Goal: Task Accomplishment & Management: Manage account settings

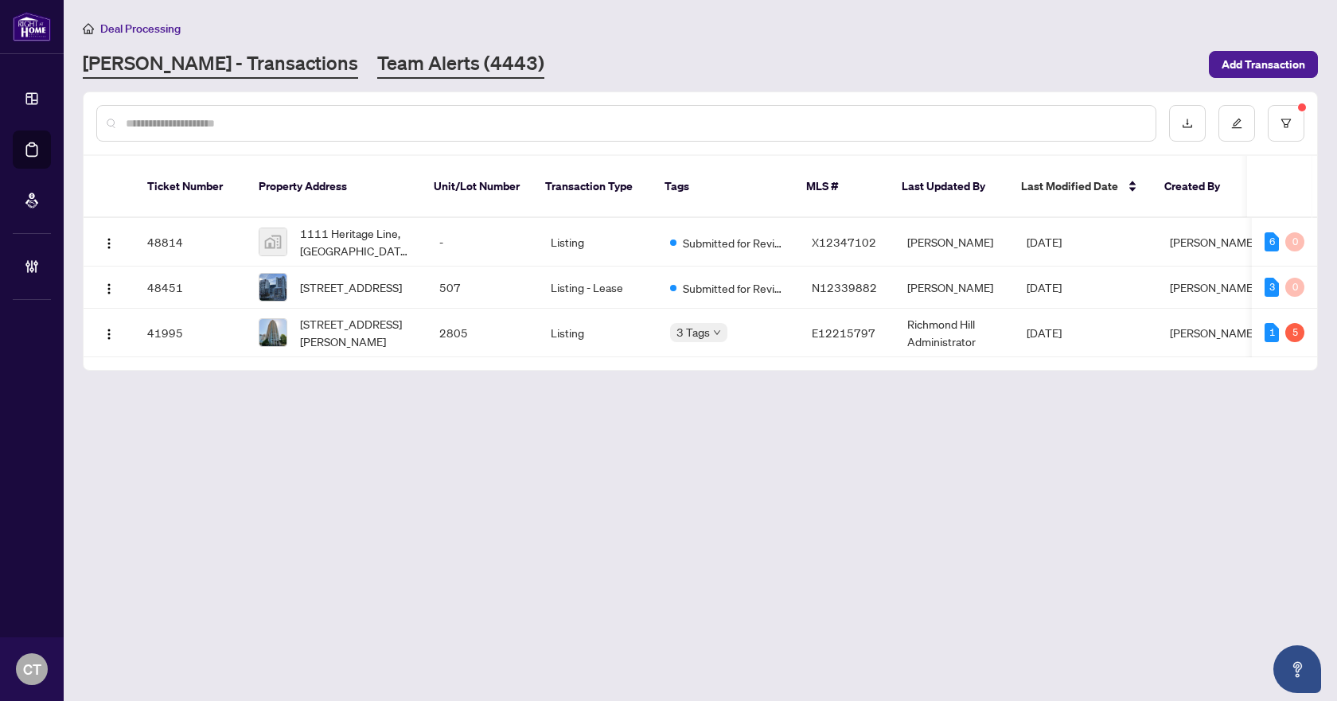
click at [409, 68] on link "Team Alerts (4443)" at bounding box center [460, 64] width 167 height 29
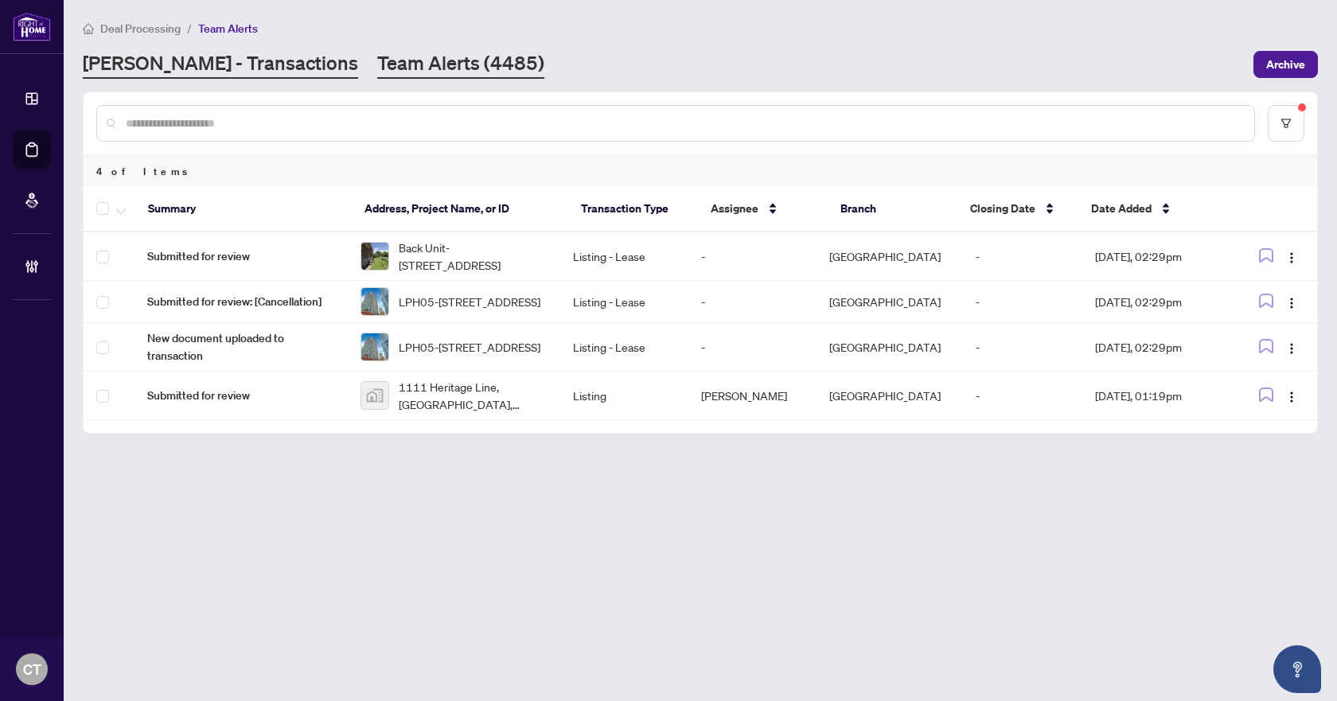
click at [233, 66] on link "[PERSON_NAME] - Transactions" at bounding box center [220, 64] width 275 height 29
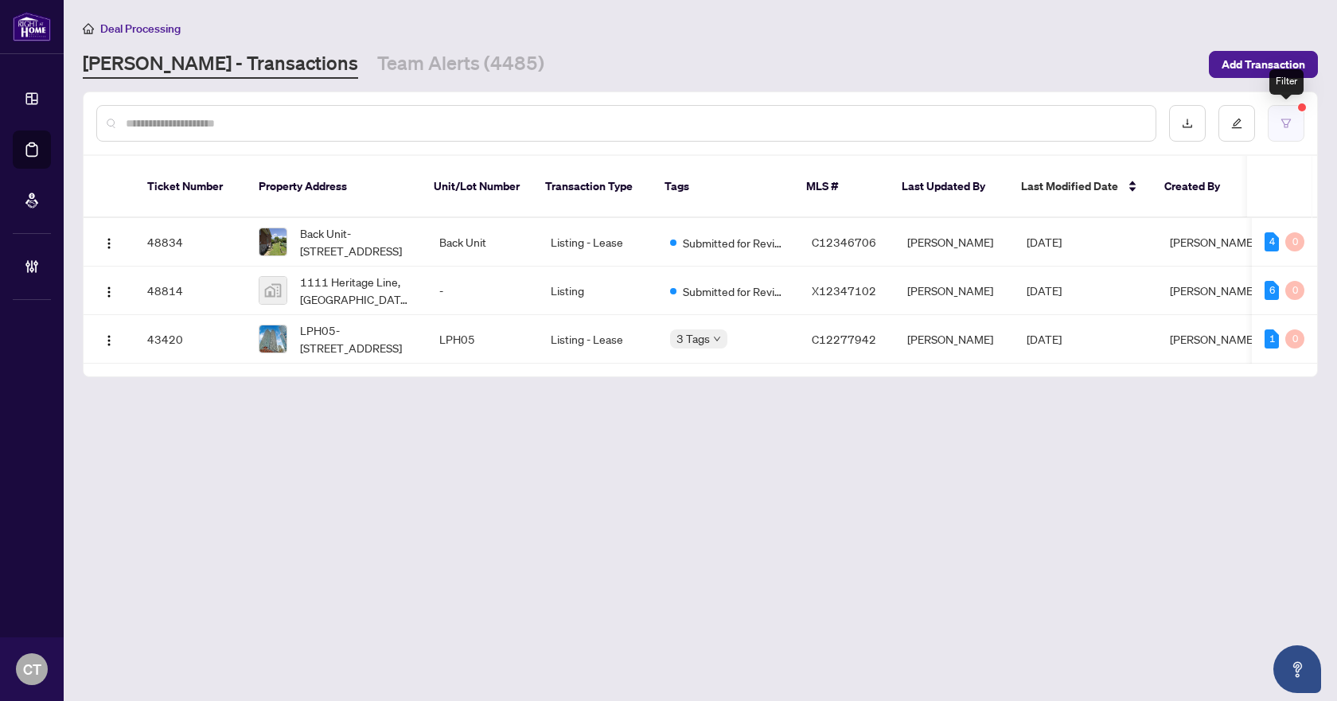
click at [1275, 128] on button "button" at bounding box center [1286, 123] width 37 height 37
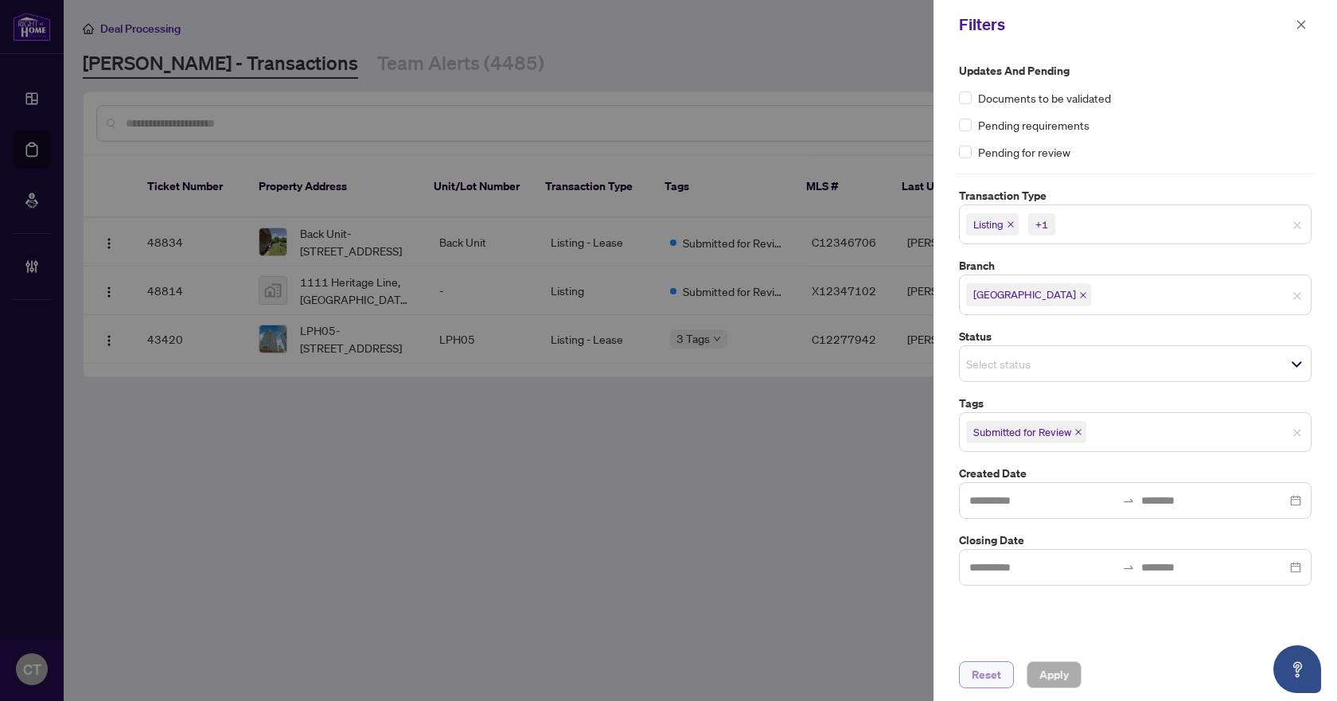
click at [979, 673] on span "Reset" at bounding box center [986, 674] width 29 height 25
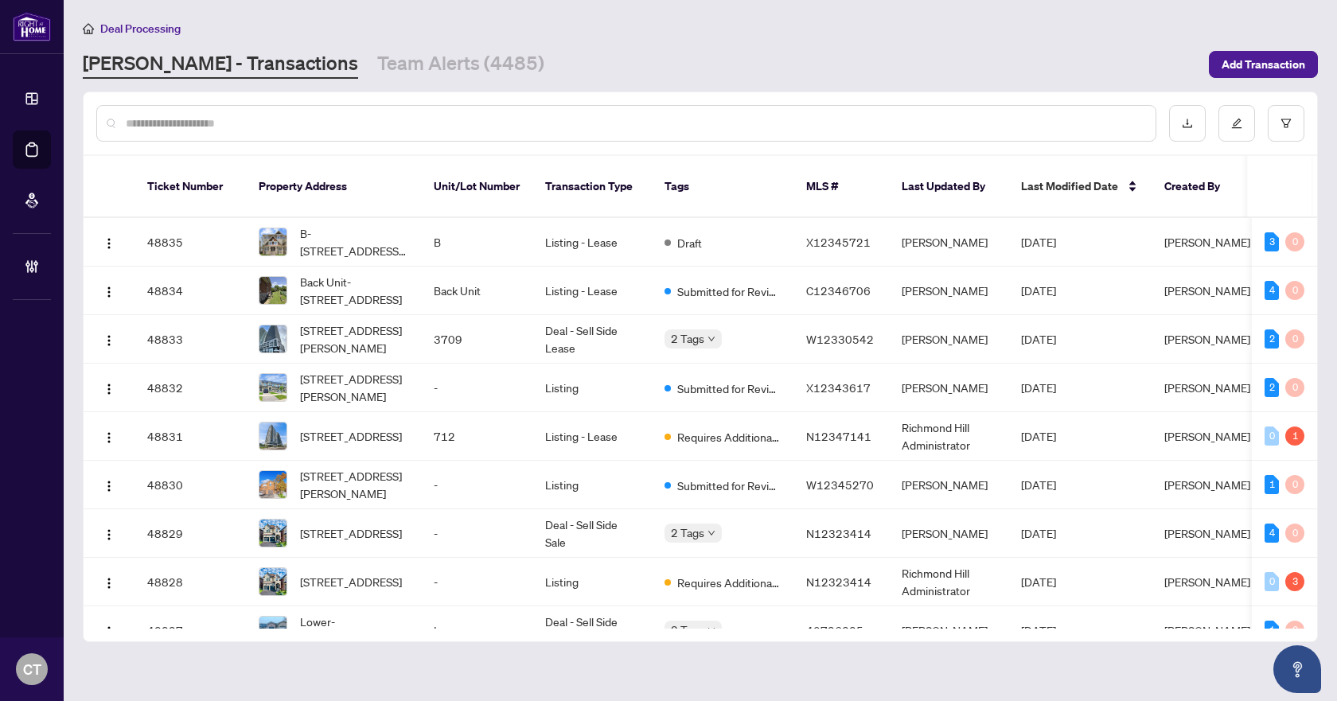
click at [431, 127] on input "text" at bounding box center [634, 124] width 1017 height 18
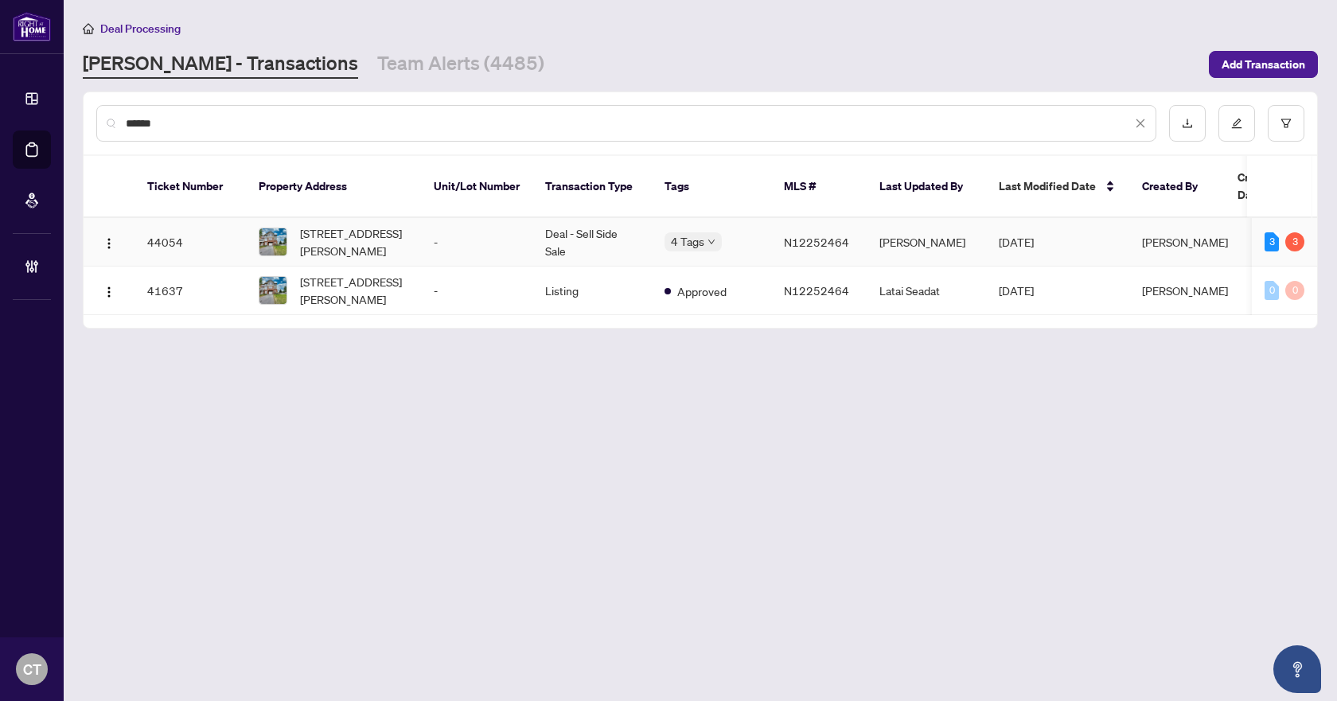
type input "******"
click at [595, 224] on td "Deal - Sell Side Sale" at bounding box center [591, 242] width 119 height 49
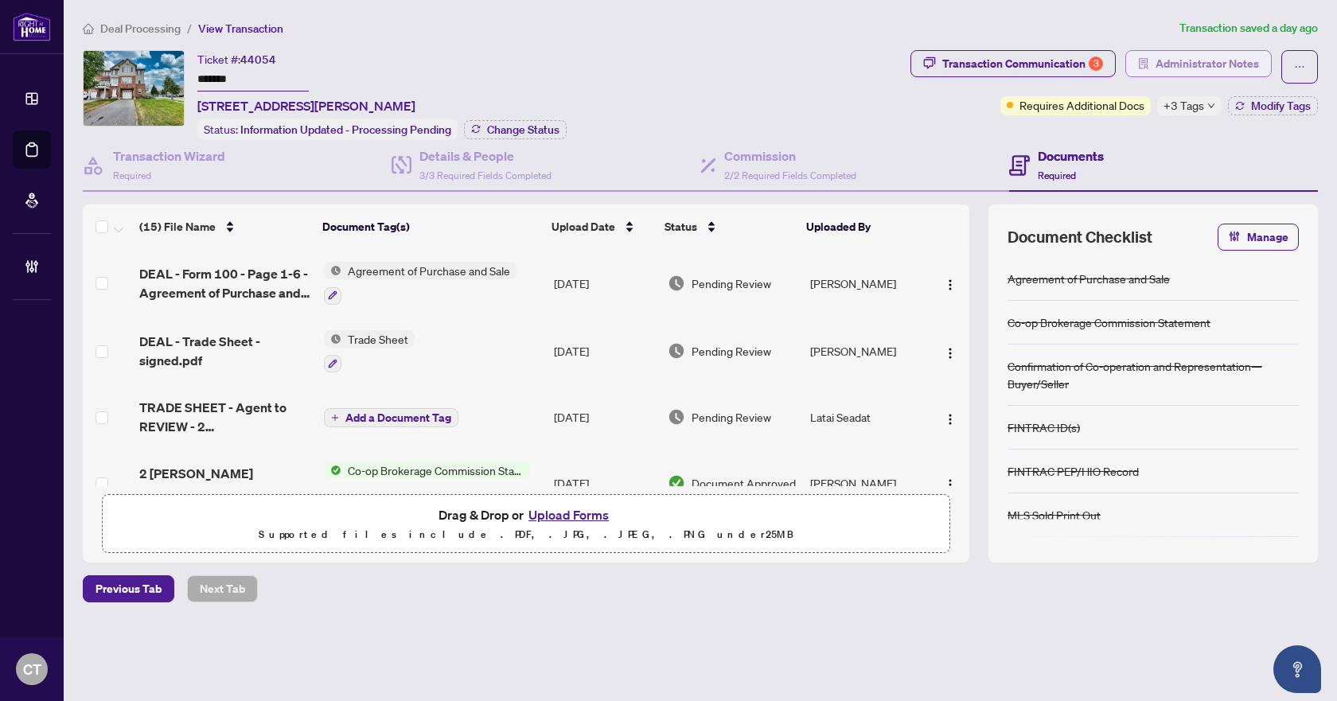
click at [1154, 74] on button "Administrator Notes" at bounding box center [1198, 63] width 146 height 27
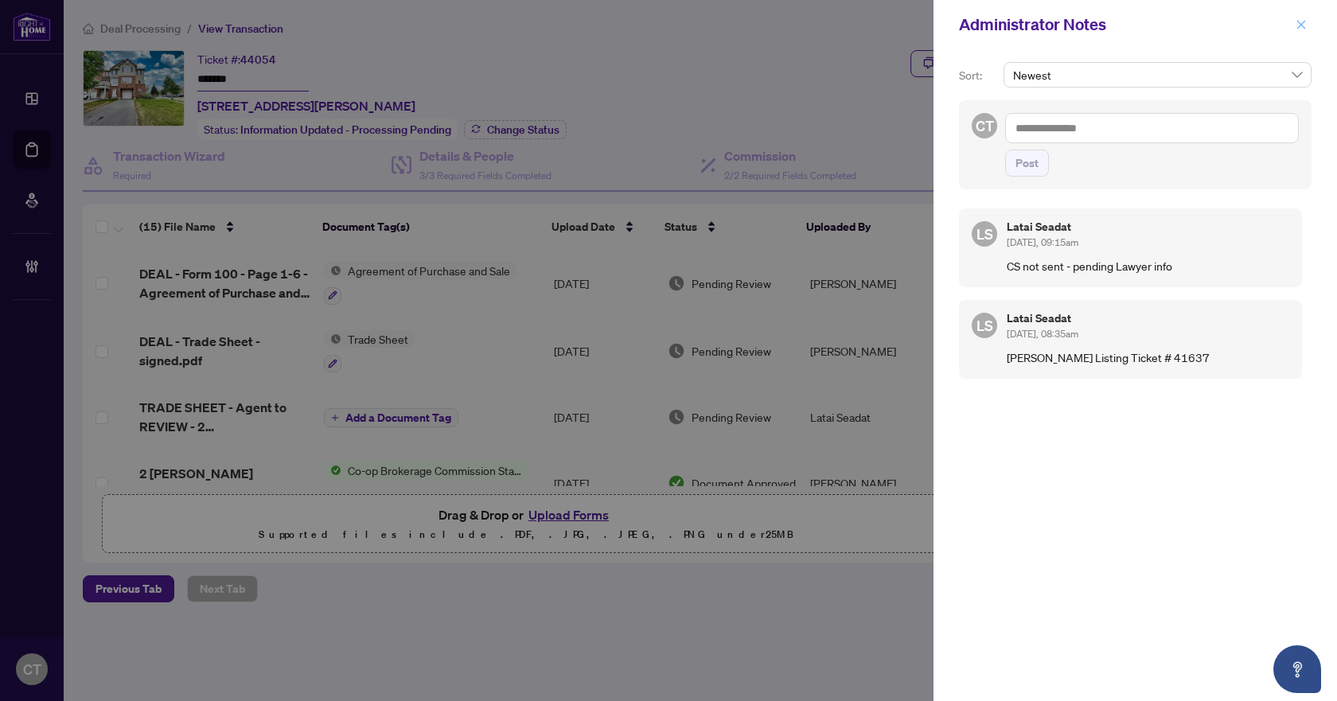
click at [1296, 28] on icon "close" at bounding box center [1301, 24] width 11 height 11
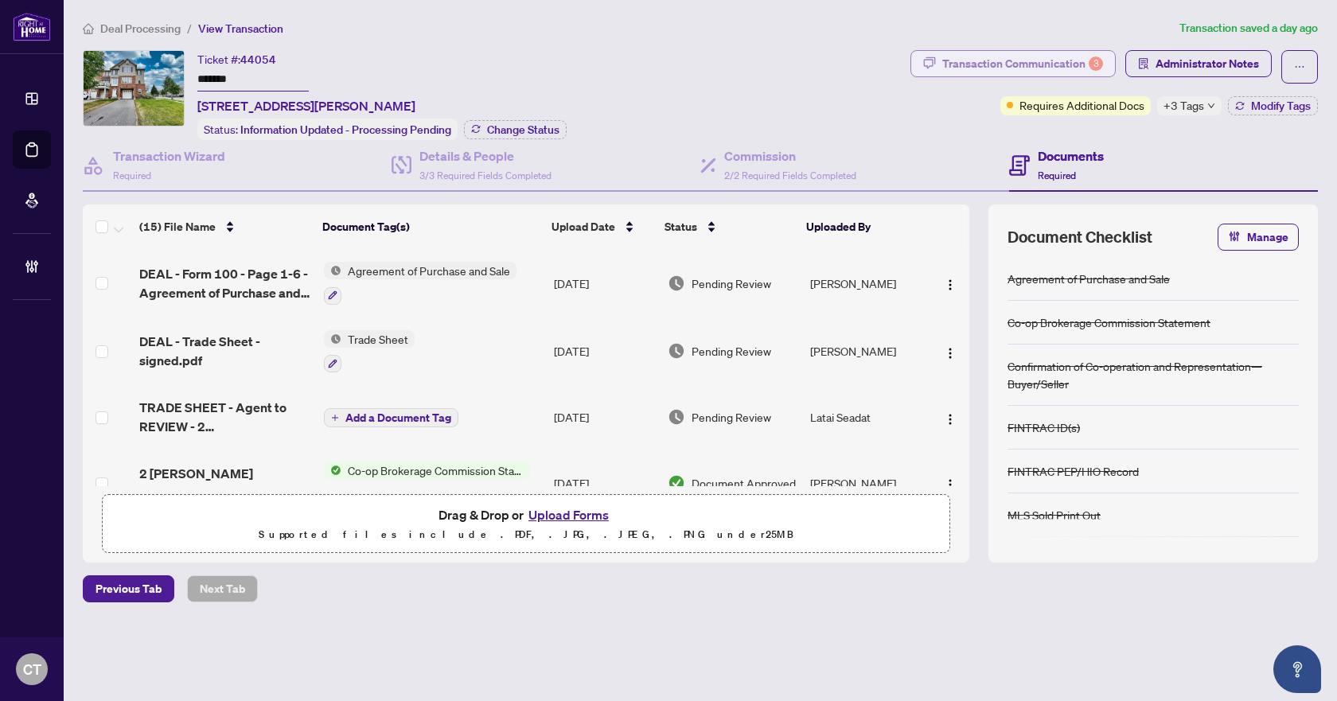
click at [1078, 58] on div "Transaction Communication 3" at bounding box center [1022, 63] width 161 height 25
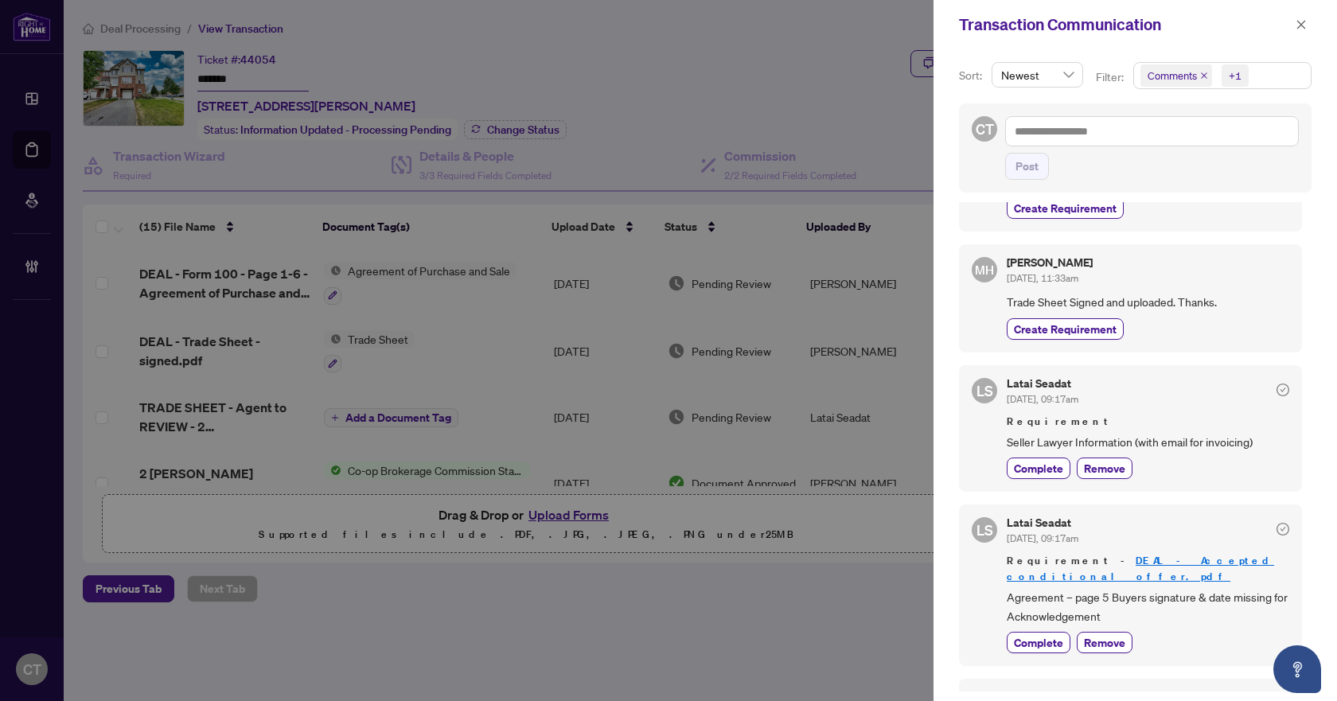
scroll to position [263, 0]
click at [1297, 20] on icon "close" at bounding box center [1301, 24] width 11 height 11
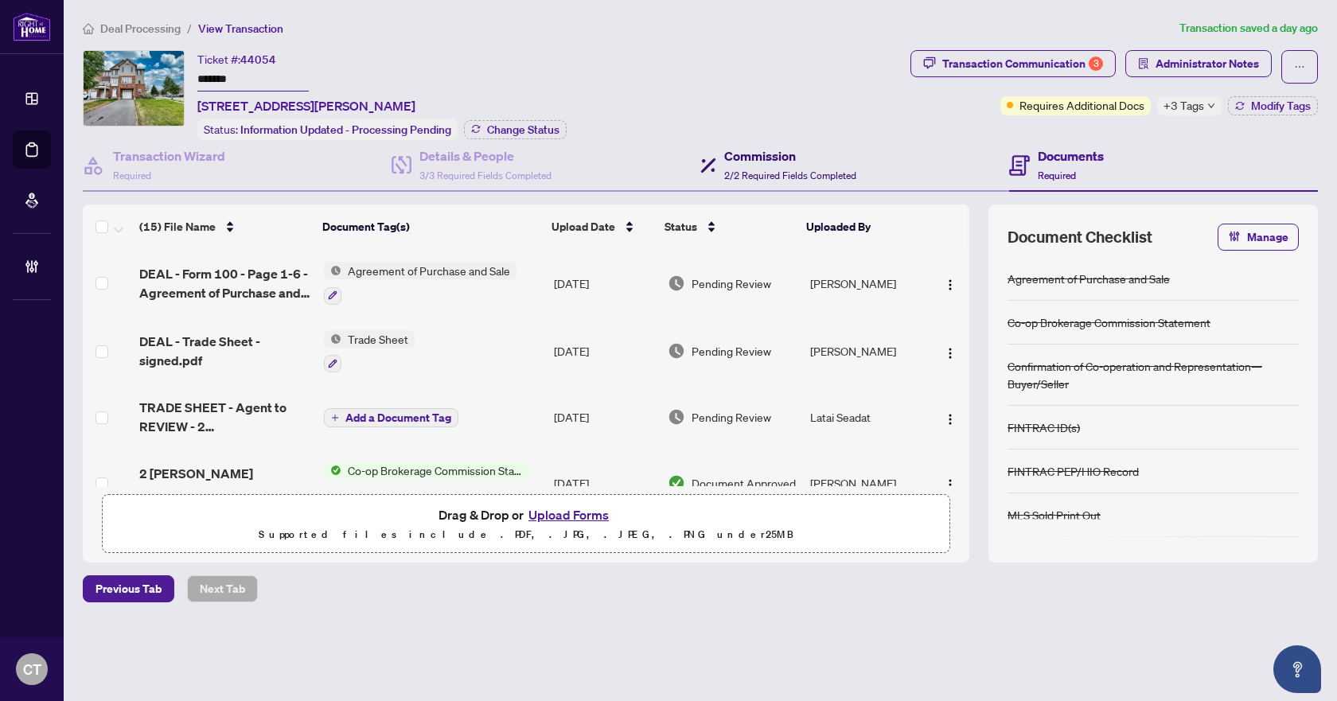
click at [774, 162] on h4 "Commission" at bounding box center [790, 155] width 132 height 19
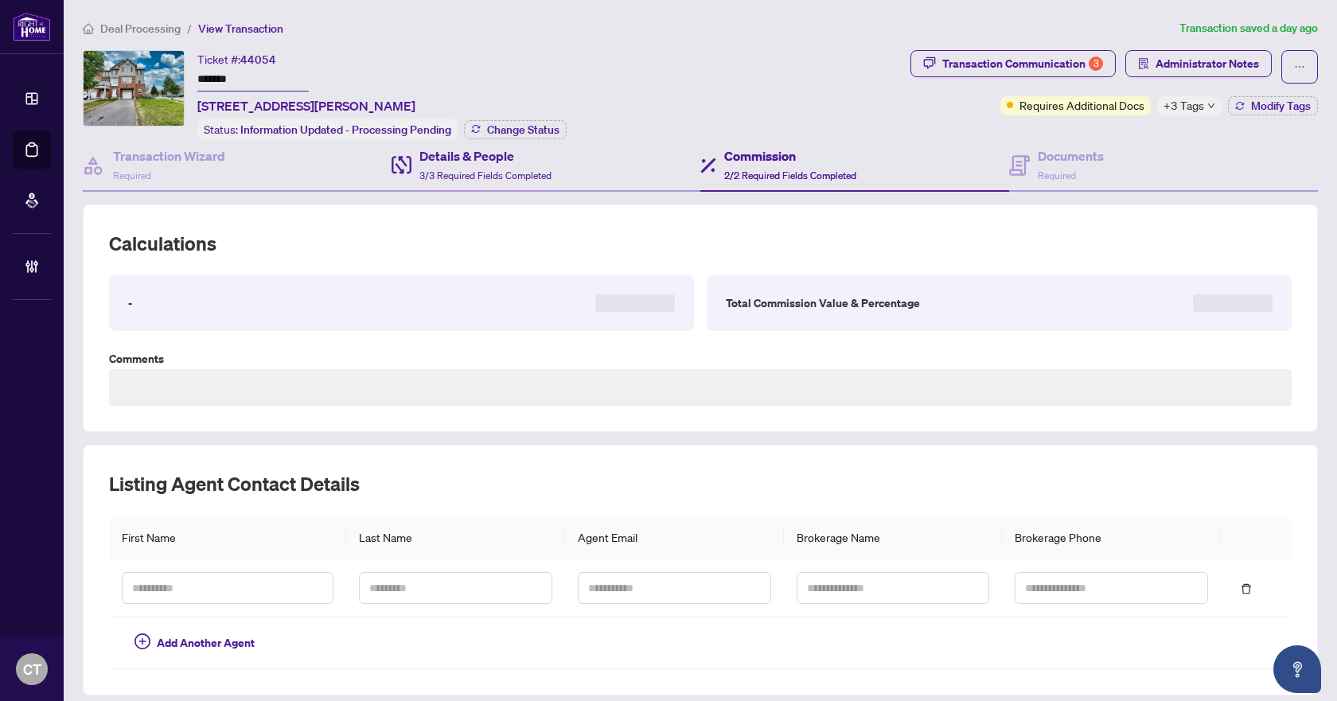
click at [557, 166] on div "Details & People 3/3 Required Fields Completed" at bounding box center [546, 166] width 309 height 52
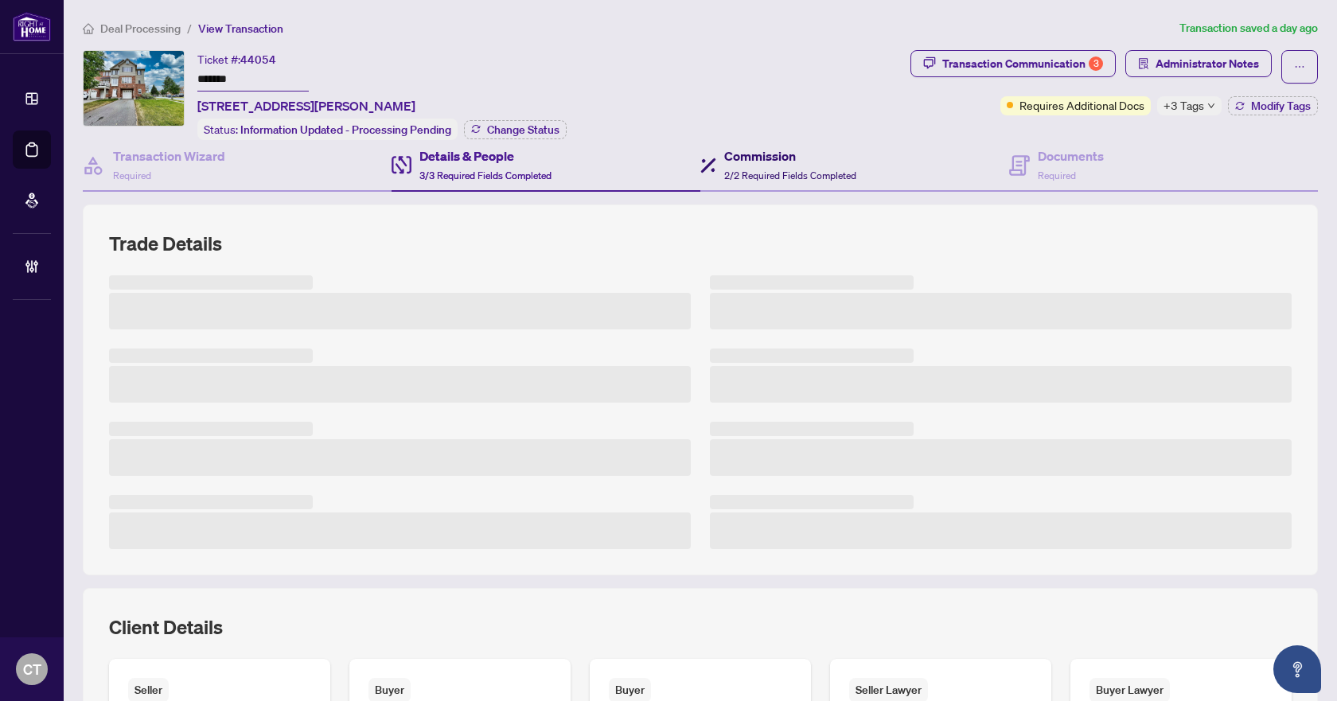
click at [742, 170] on span "2/2 Required Fields Completed" at bounding box center [790, 176] width 132 height 12
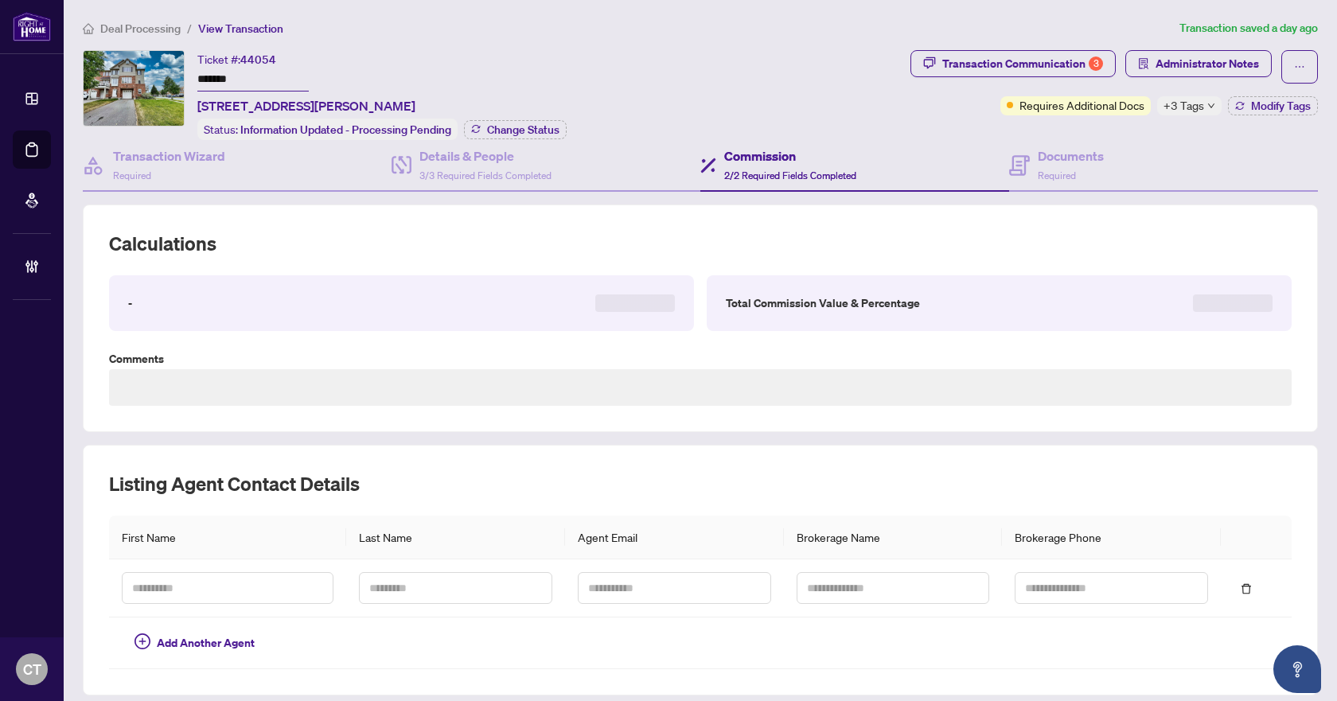
type textarea "**********"
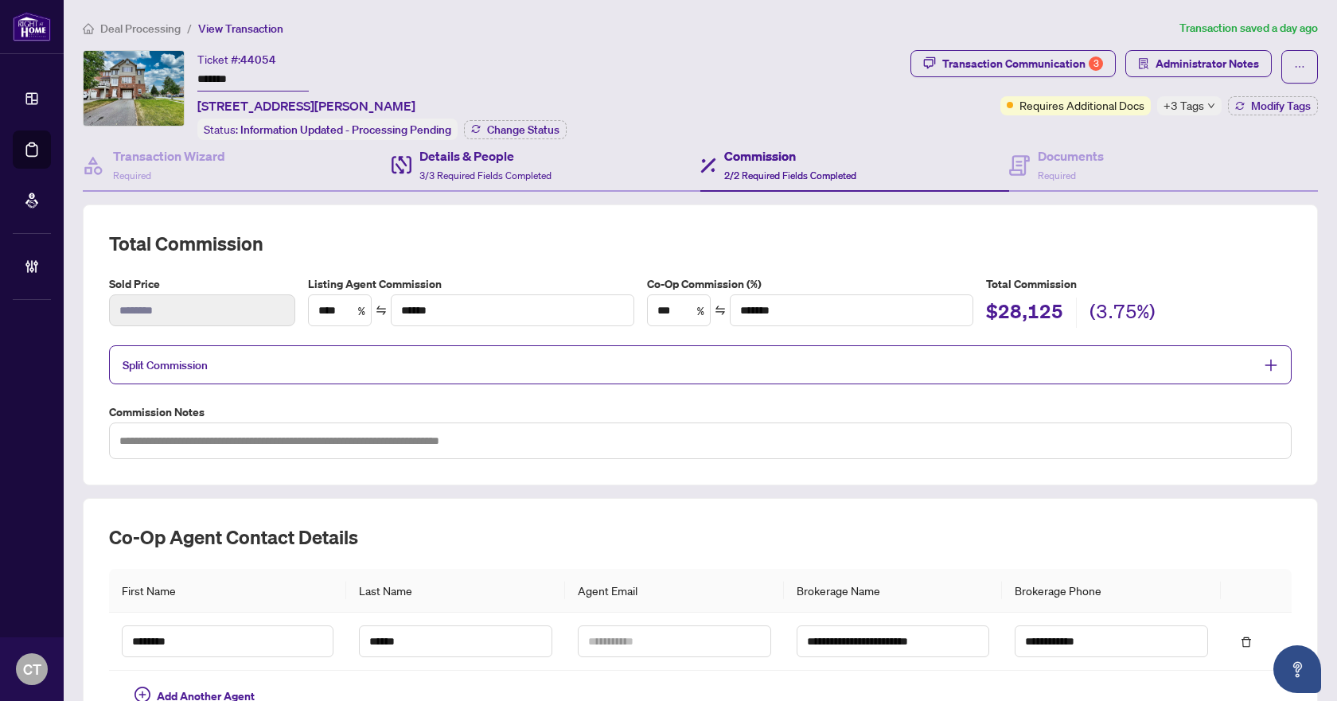
click at [580, 174] on div "Details & People 3/3 Required Fields Completed" at bounding box center [546, 166] width 309 height 52
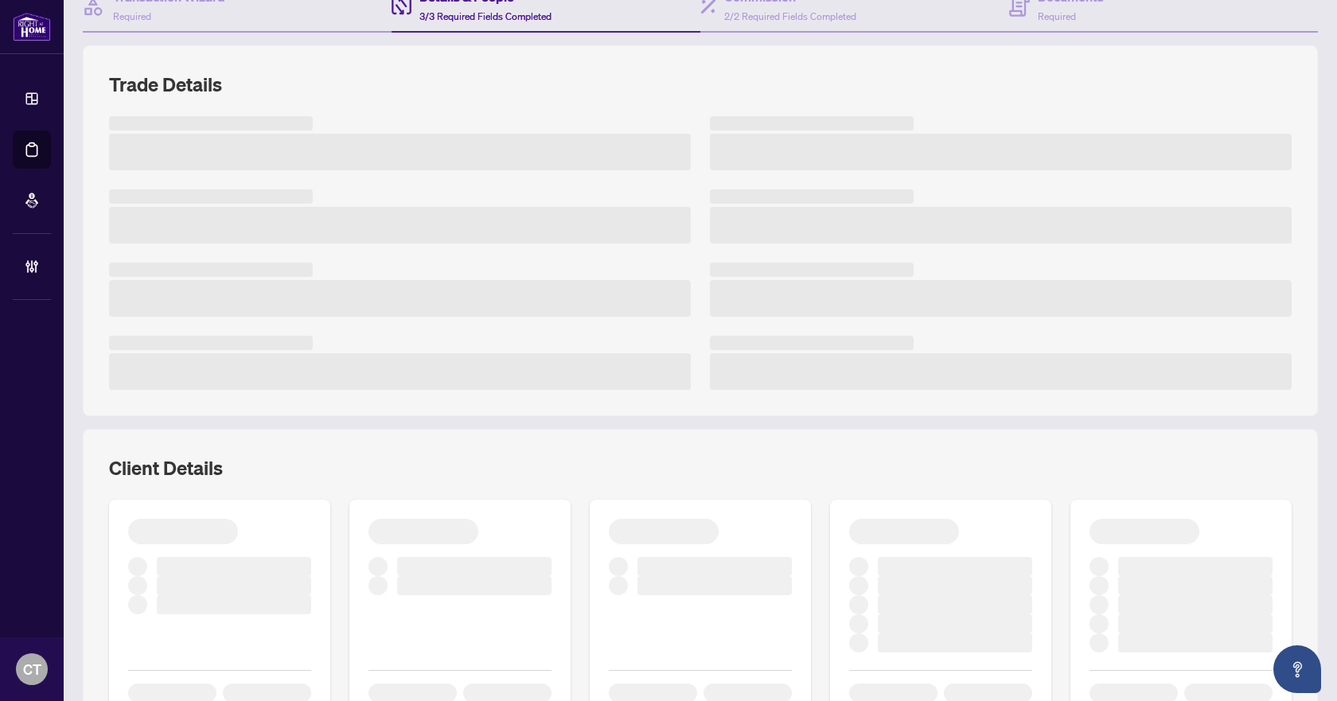
scroll to position [480, 0]
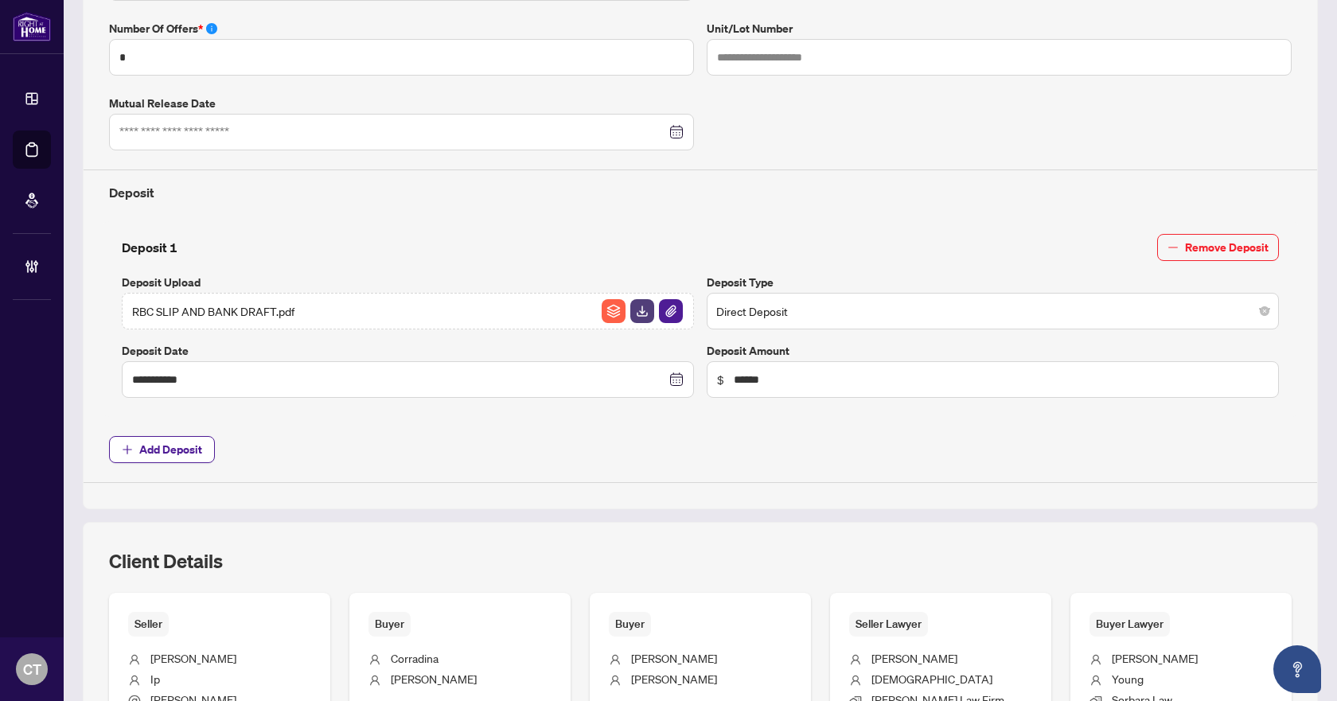
type input "**********"
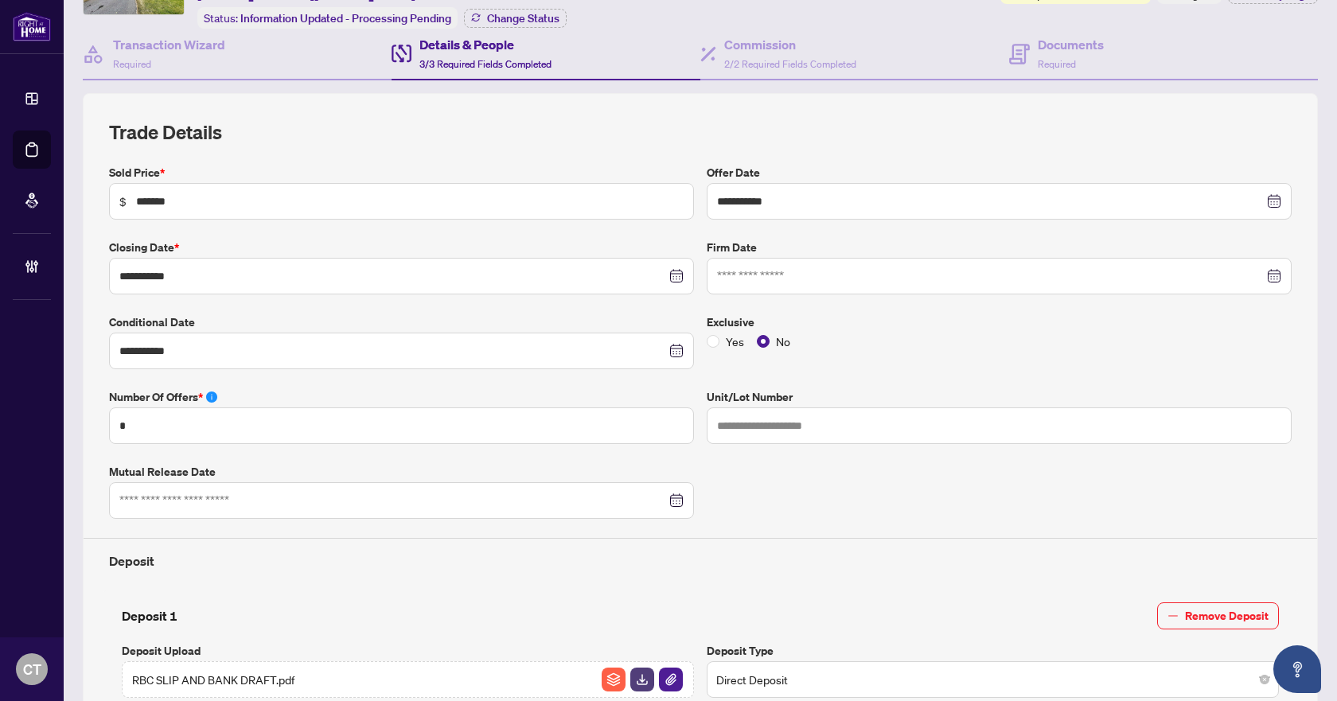
scroll to position [0, 0]
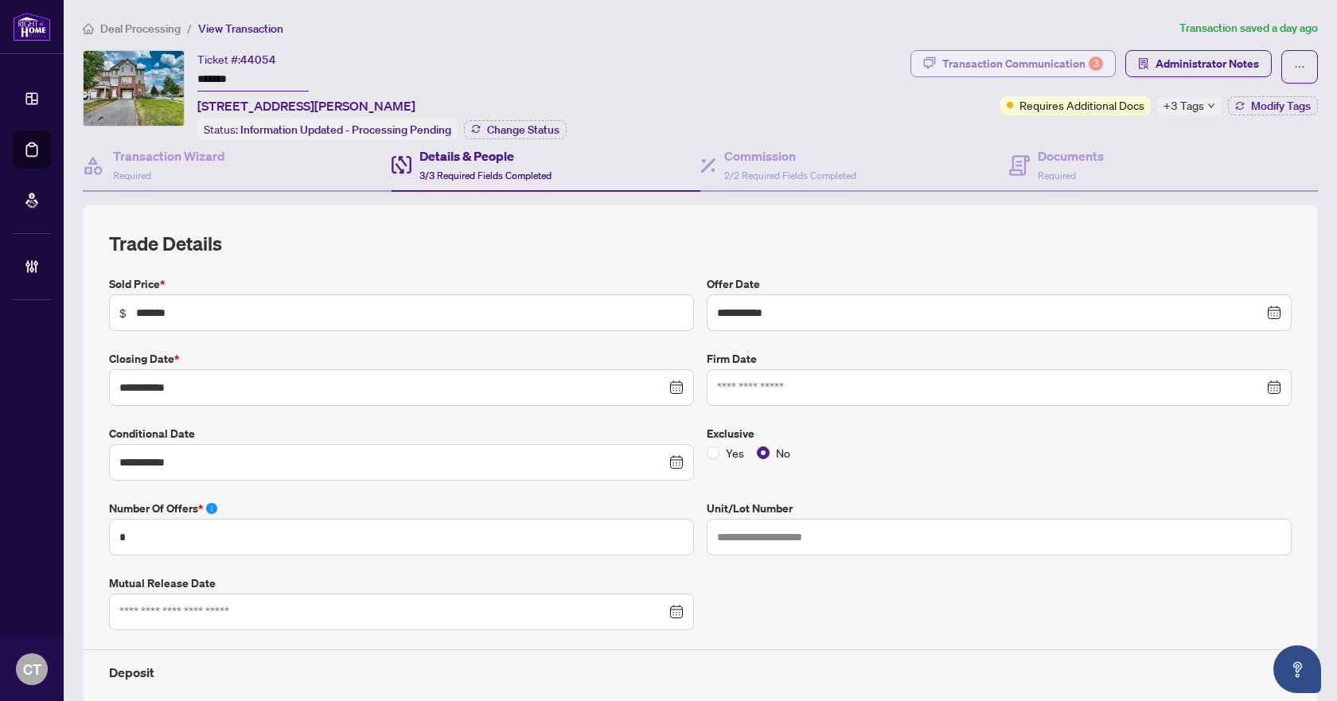
click at [1053, 63] on div "Transaction Communication 3" at bounding box center [1022, 63] width 161 height 25
type textarea "**********"
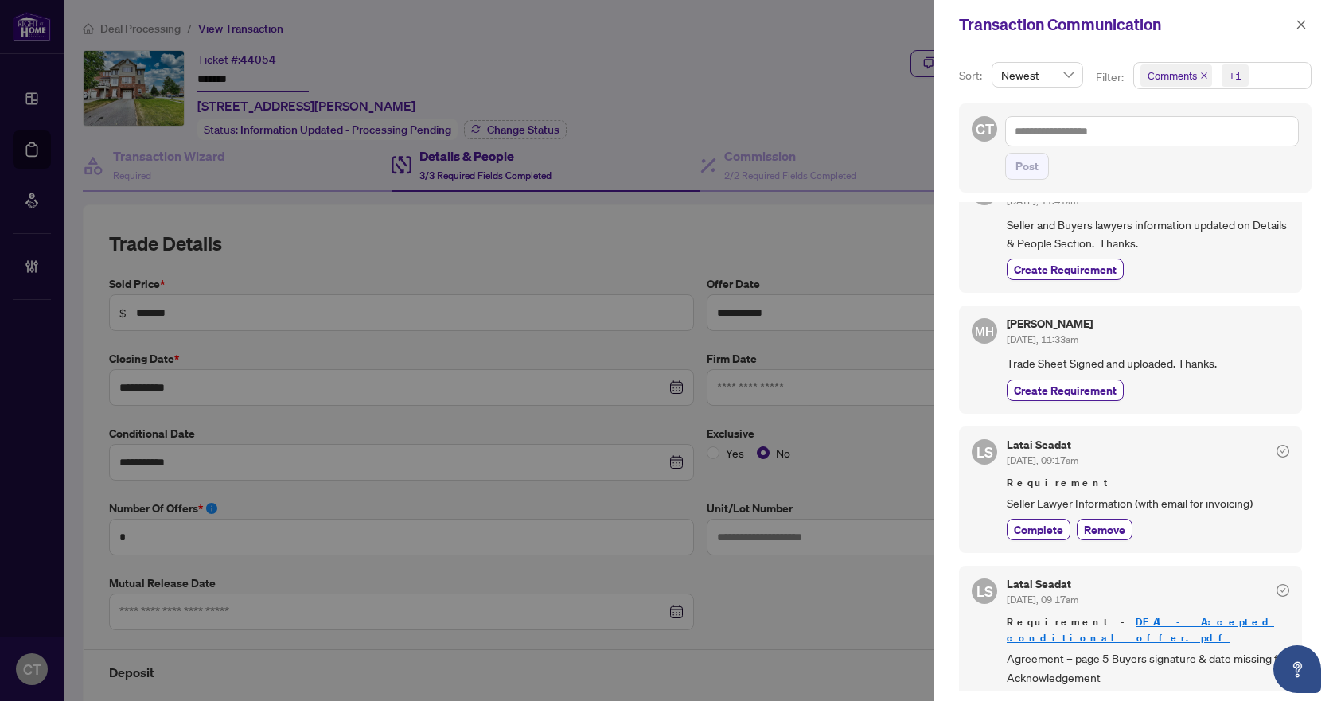
scroll to position [239, 0]
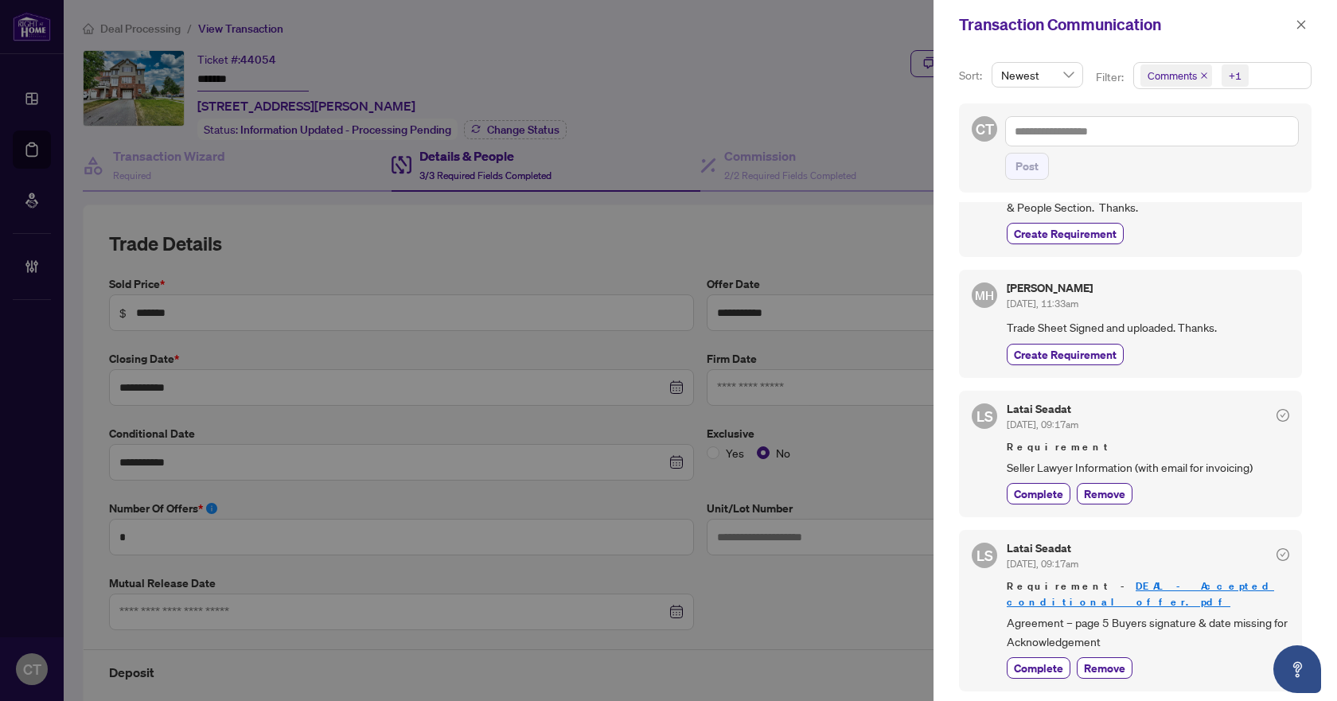
click at [1130, 467] on span "Seller Lawyer Information (with email for invoicing)" at bounding box center [1148, 467] width 283 height 18
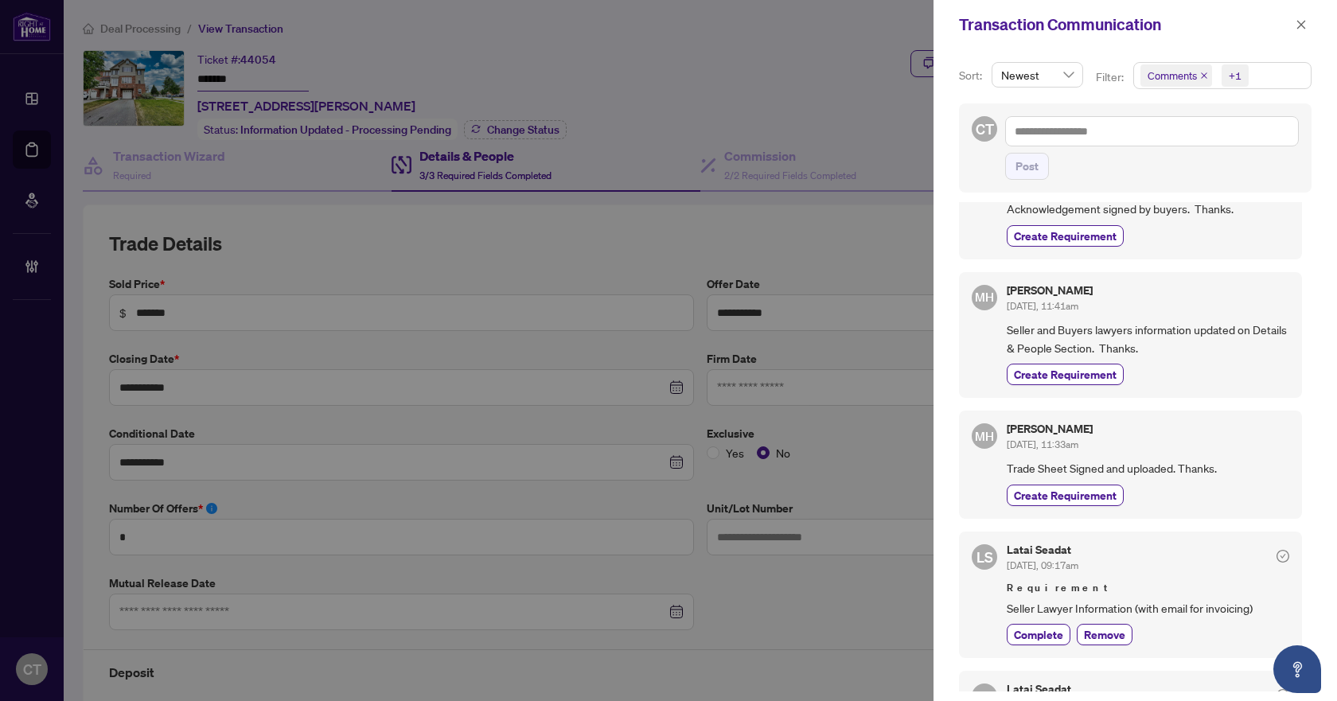
scroll to position [0, 0]
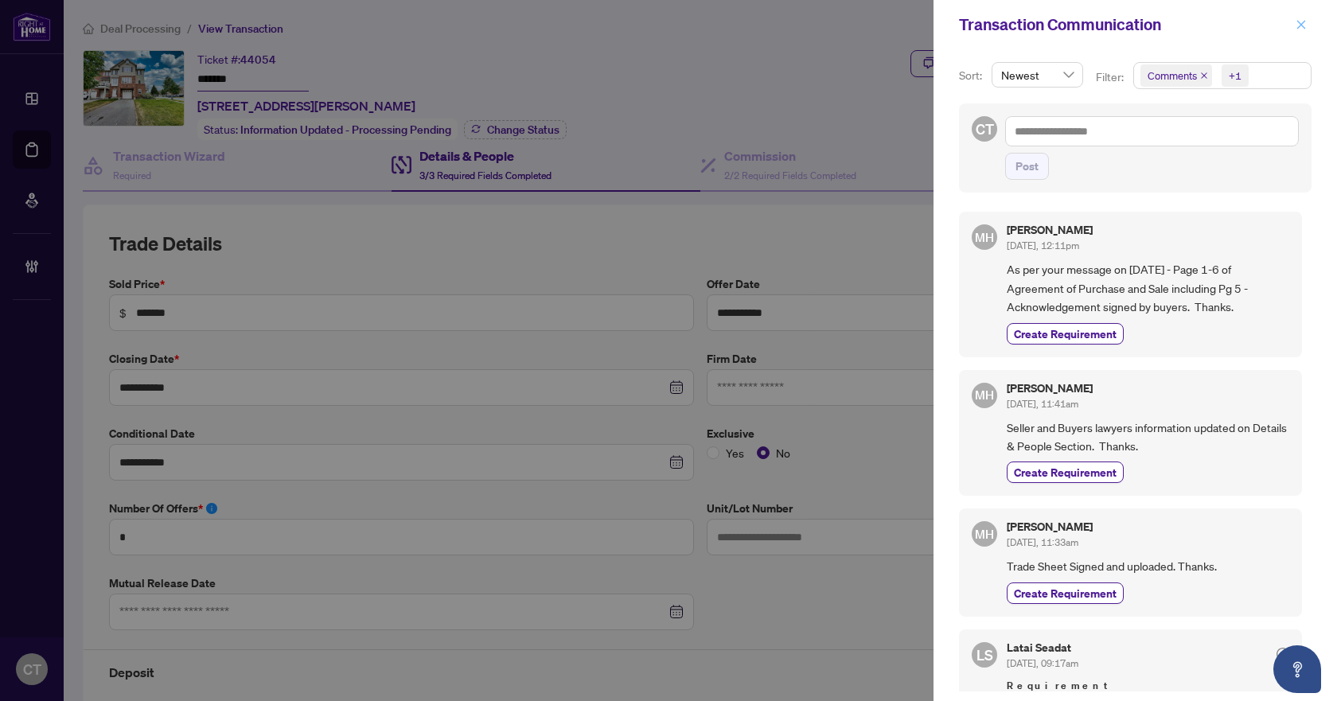
click at [1304, 27] on icon "close" at bounding box center [1301, 24] width 9 height 9
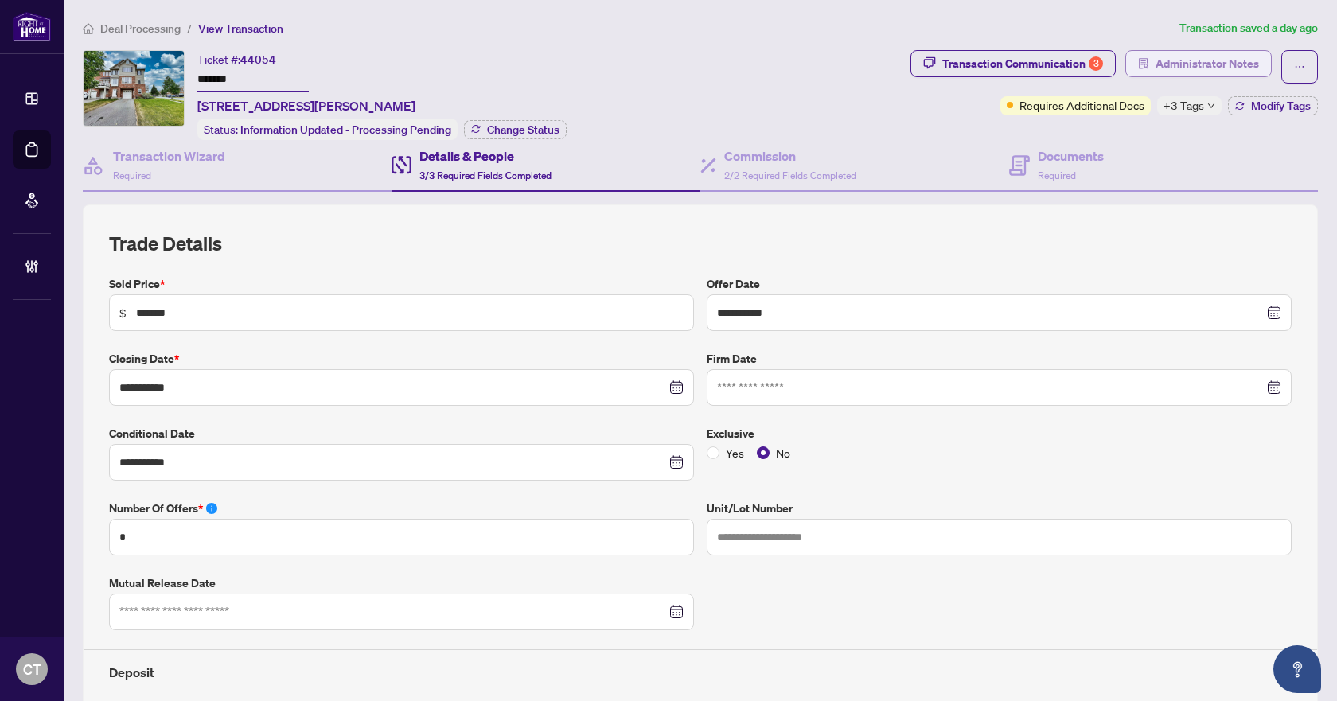
click at [1203, 67] on span "Administrator Notes" at bounding box center [1207, 63] width 103 height 25
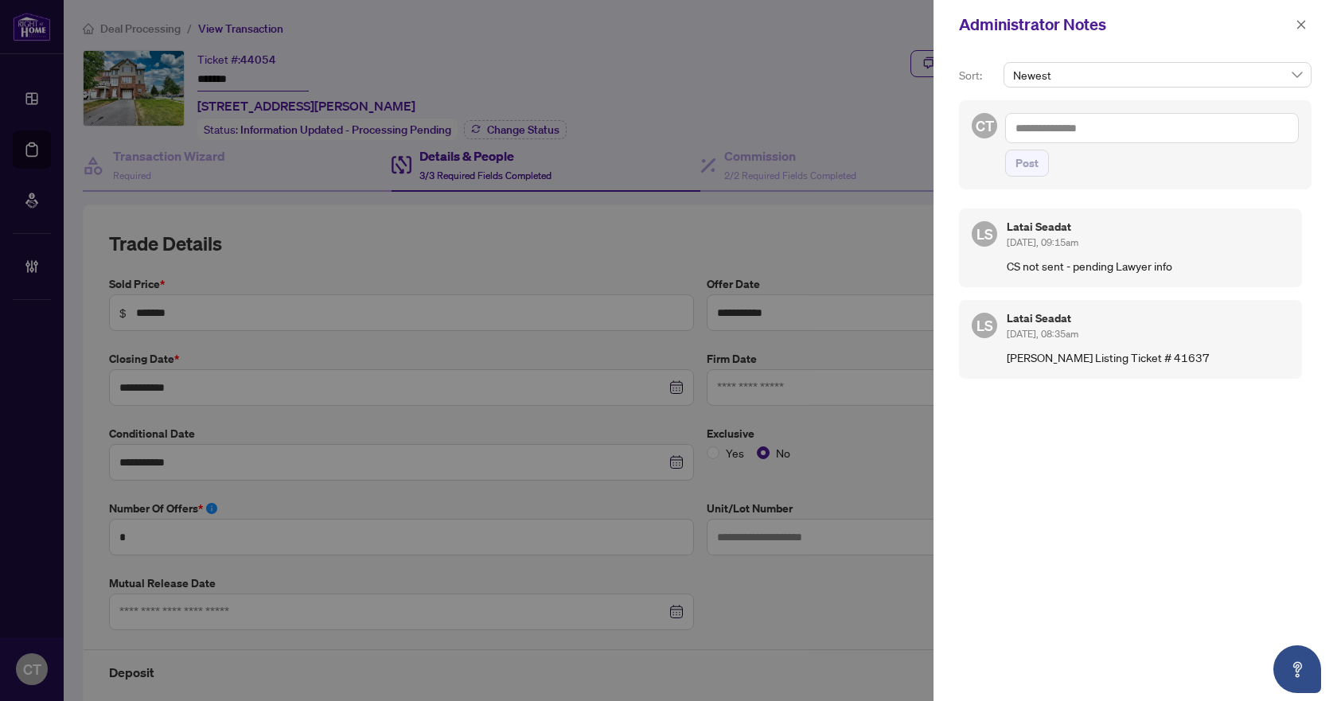
click at [1032, 126] on textarea at bounding box center [1152, 128] width 294 height 30
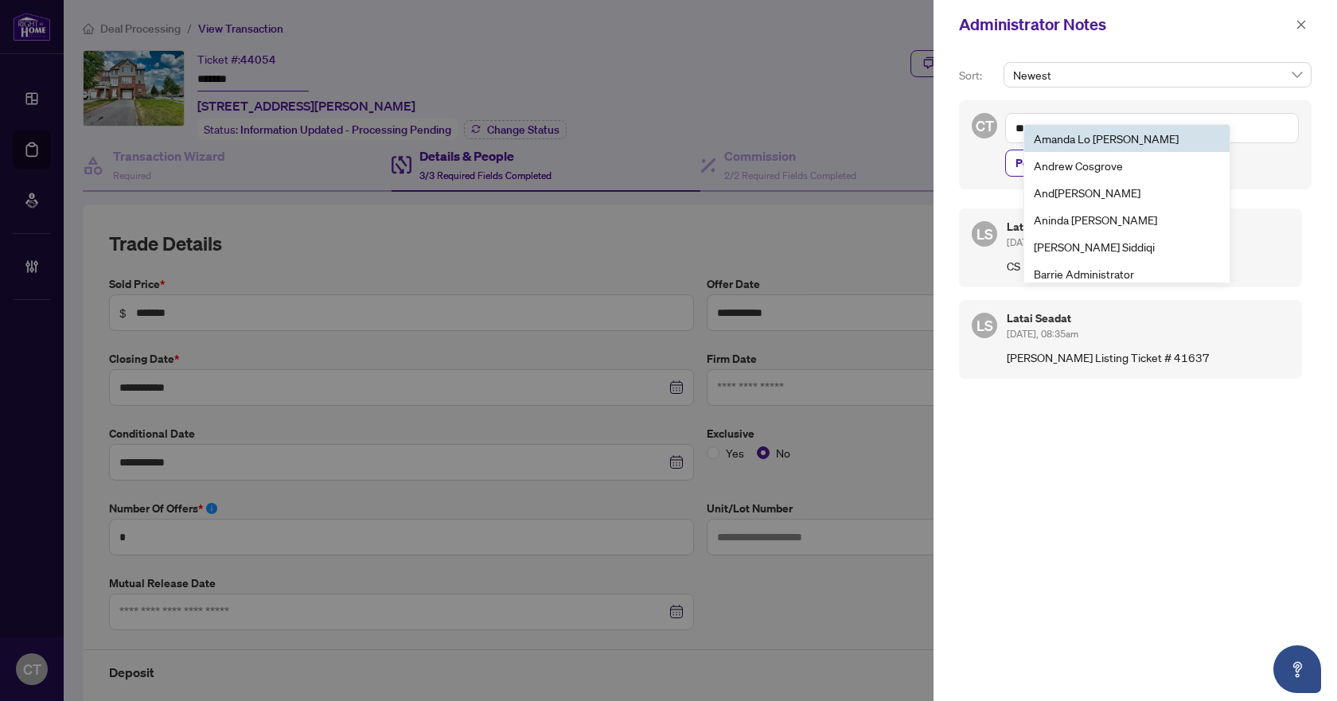
type textarea "*"
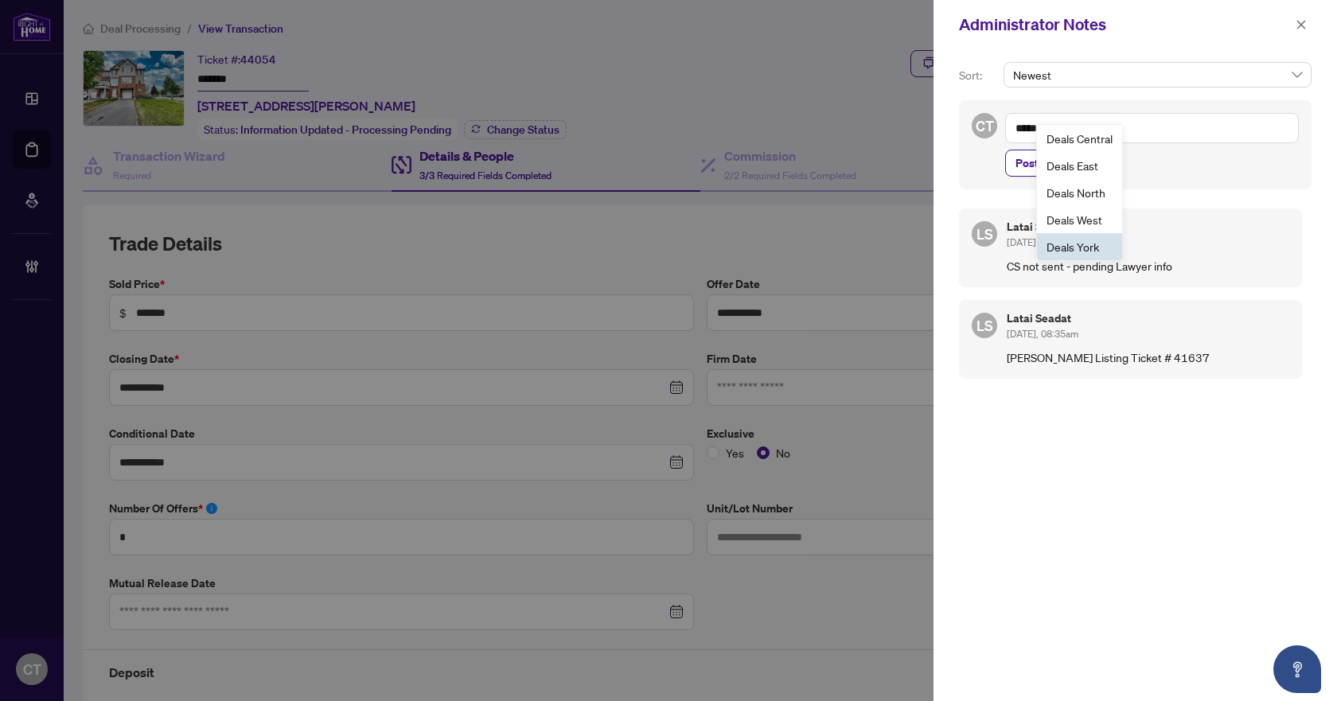
click at [1074, 251] on span "Deal s York" at bounding box center [1073, 247] width 53 height 14
type textarea "**********"
click at [1305, 24] on icon "close" at bounding box center [1301, 24] width 11 height 11
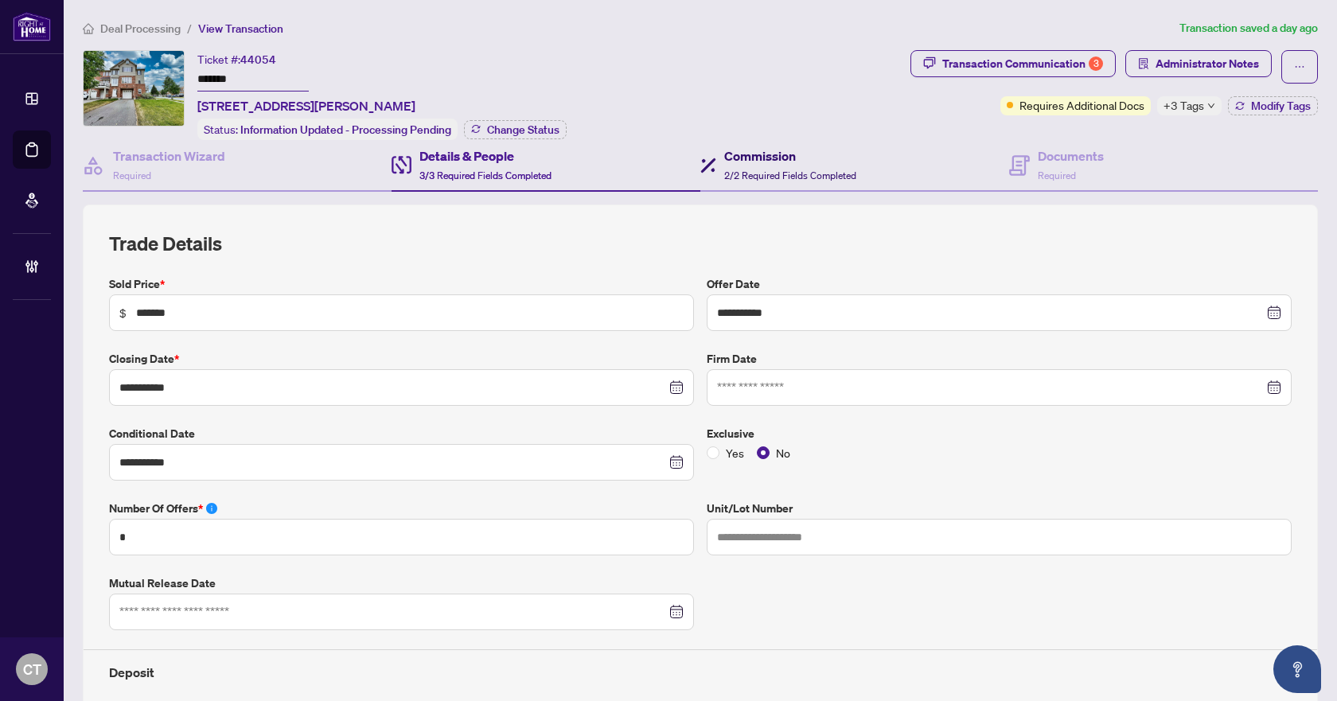
click at [832, 165] on div "Commission 2/2 Required Fields Completed" at bounding box center [790, 164] width 132 height 37
type textarea "**********"
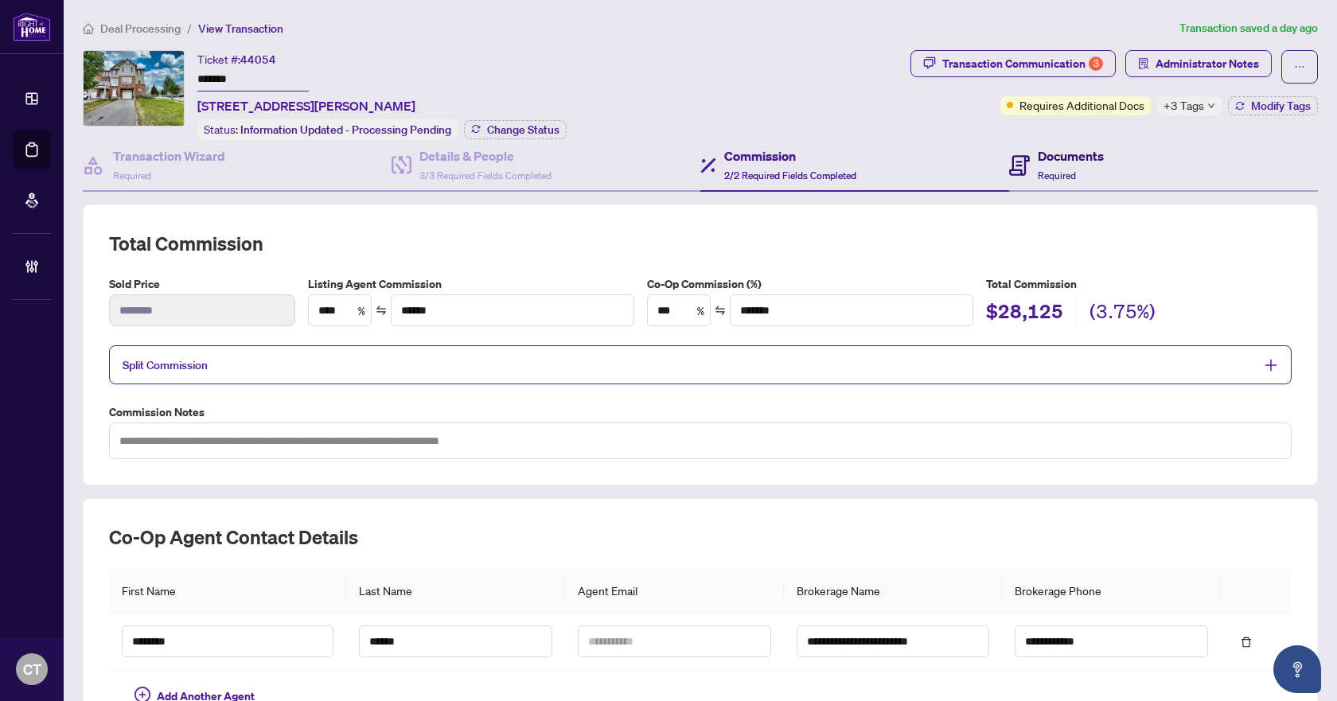
click at [1042, 162] on h4 "Documents" at bounding box center [1071, 155] width 66 height 19
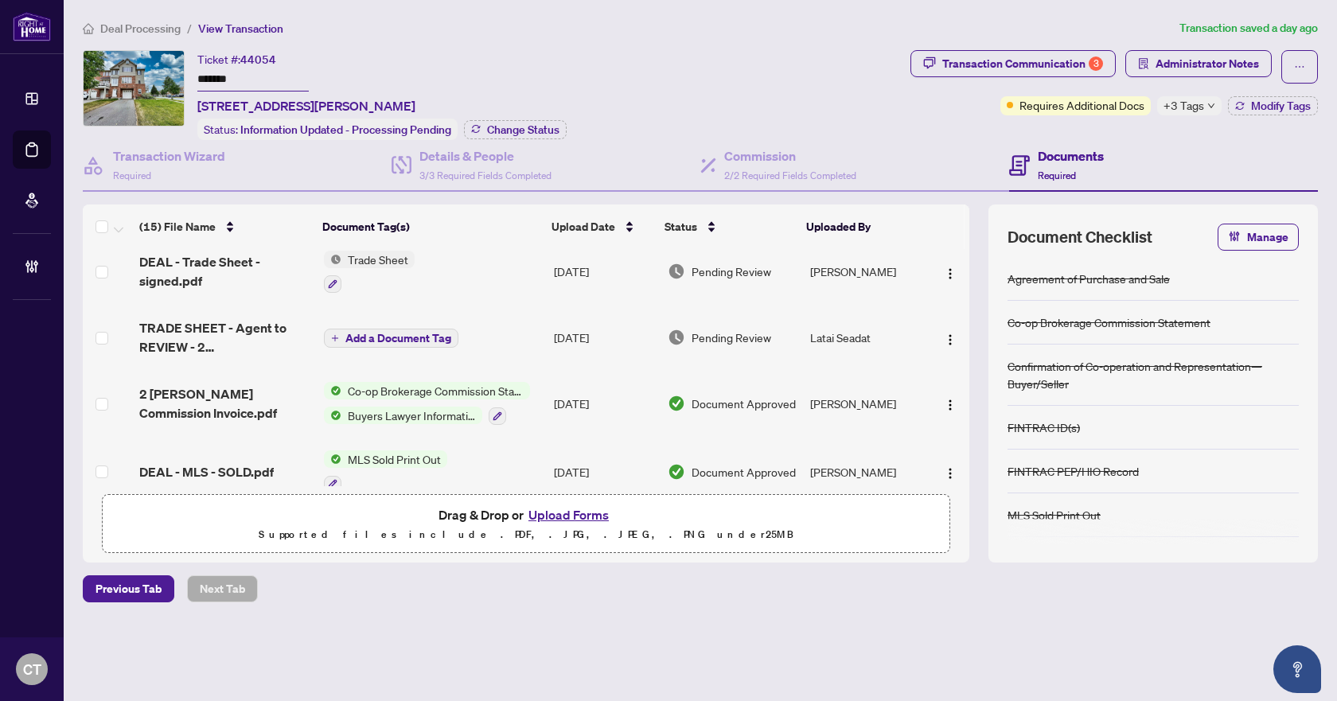
scroll to position [159, 0]
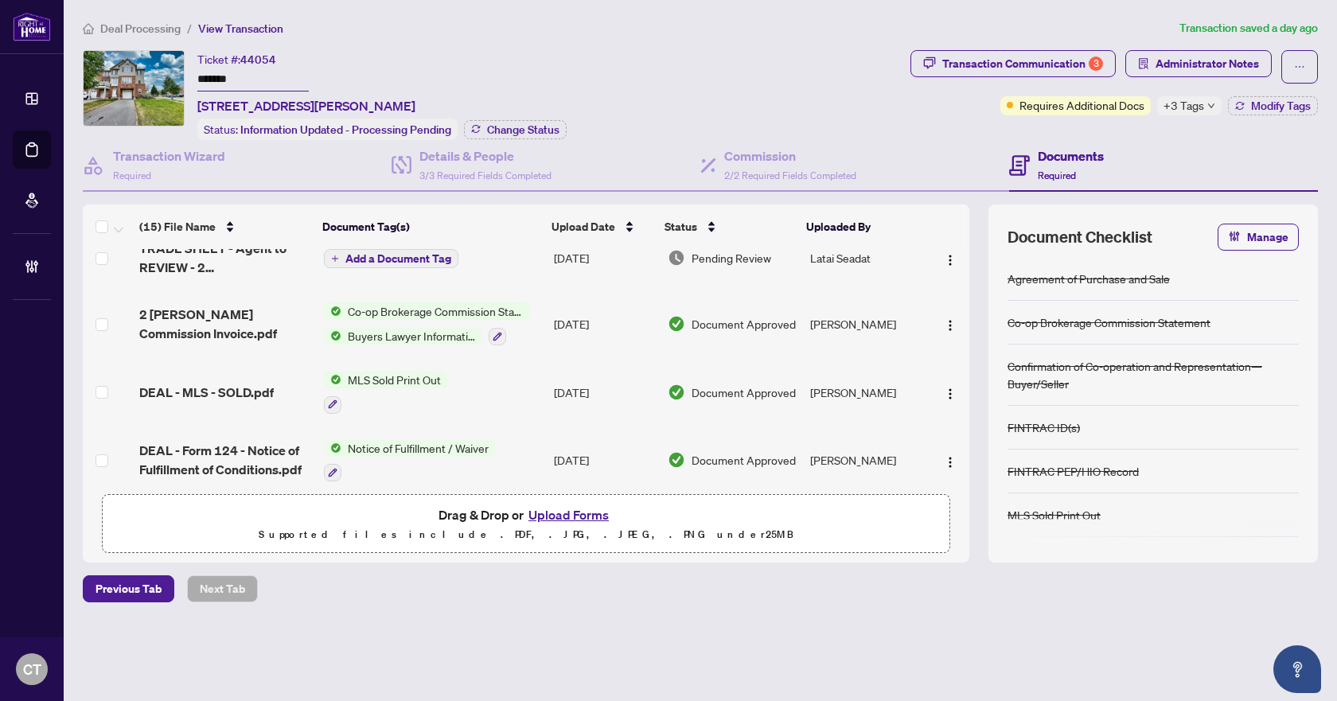
click at [833, 322] on td "[PERSON_NAME]" at bounding box center [867, 324] width 126 height 68
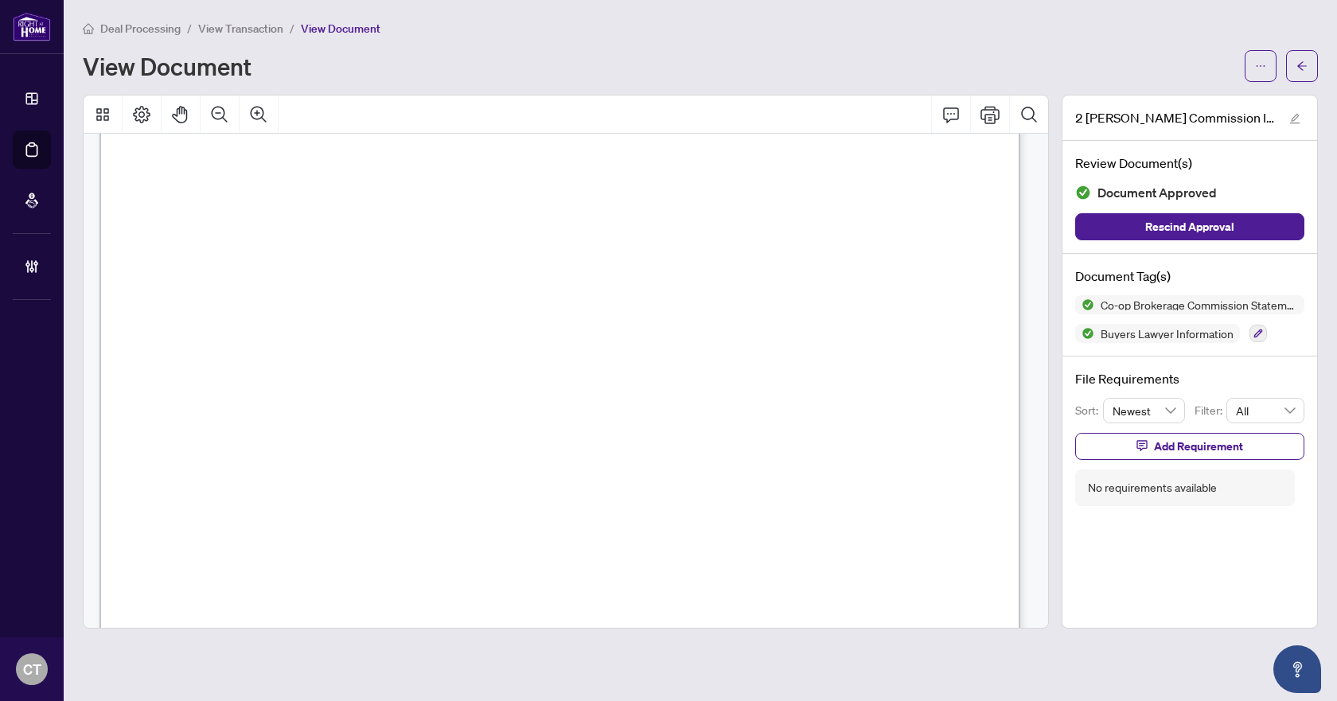
scroll to position [637, 0]
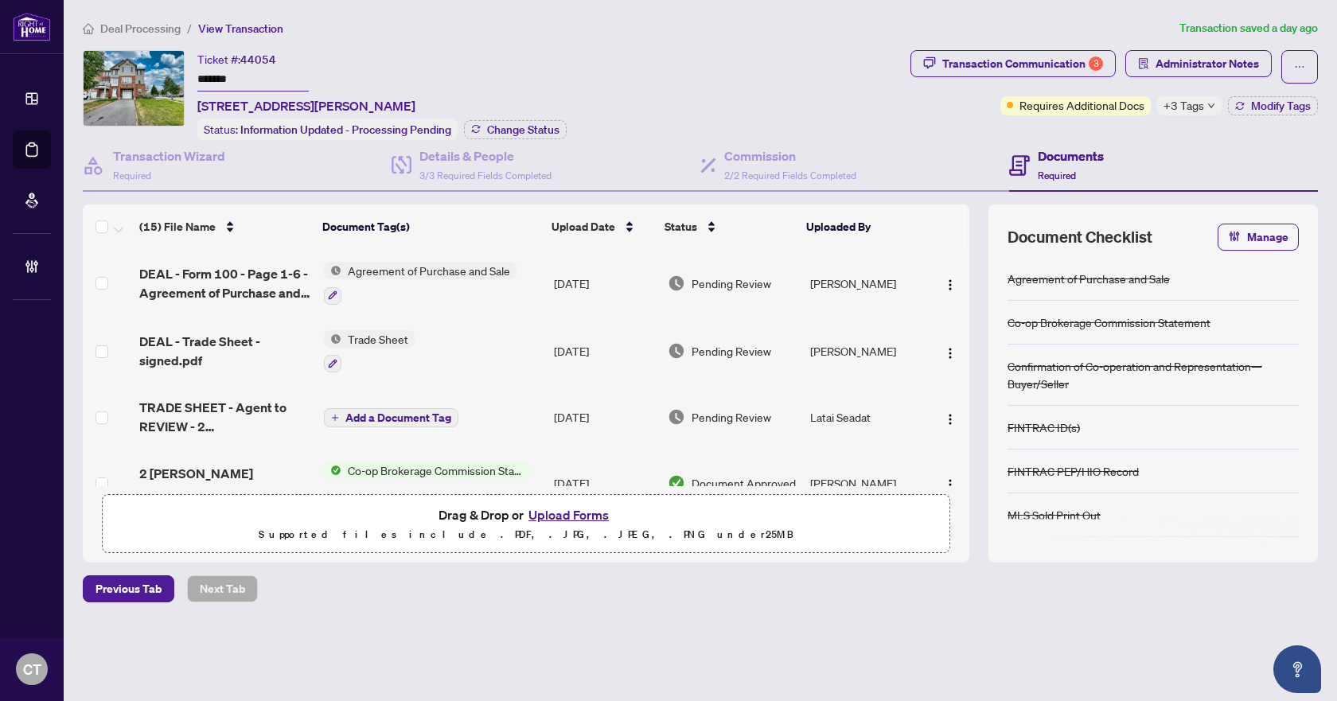
drag, startPoint x: 231, startPoint y: 80, endPoint x: 189, endPoint y: 80, distance: 42.2
click at [189, 80] on div "Ticket #: 44054 ******* [STREET_ADDRESS][PERSON_NAME] Status: Information Updat…" at bounding box center [493, 95] width 821 height 90
drag, startPoint x: 278, startPoint y: 55, endPoint x: 244, endPoint y: 57, distance: 34.3
click at [244, 57] on div "Ticket #: 44054 ******* [STREET_ADDRESS][PERSON_NAME]" at bounding box center [306, 82] width 218 height 65
copy span "44054"
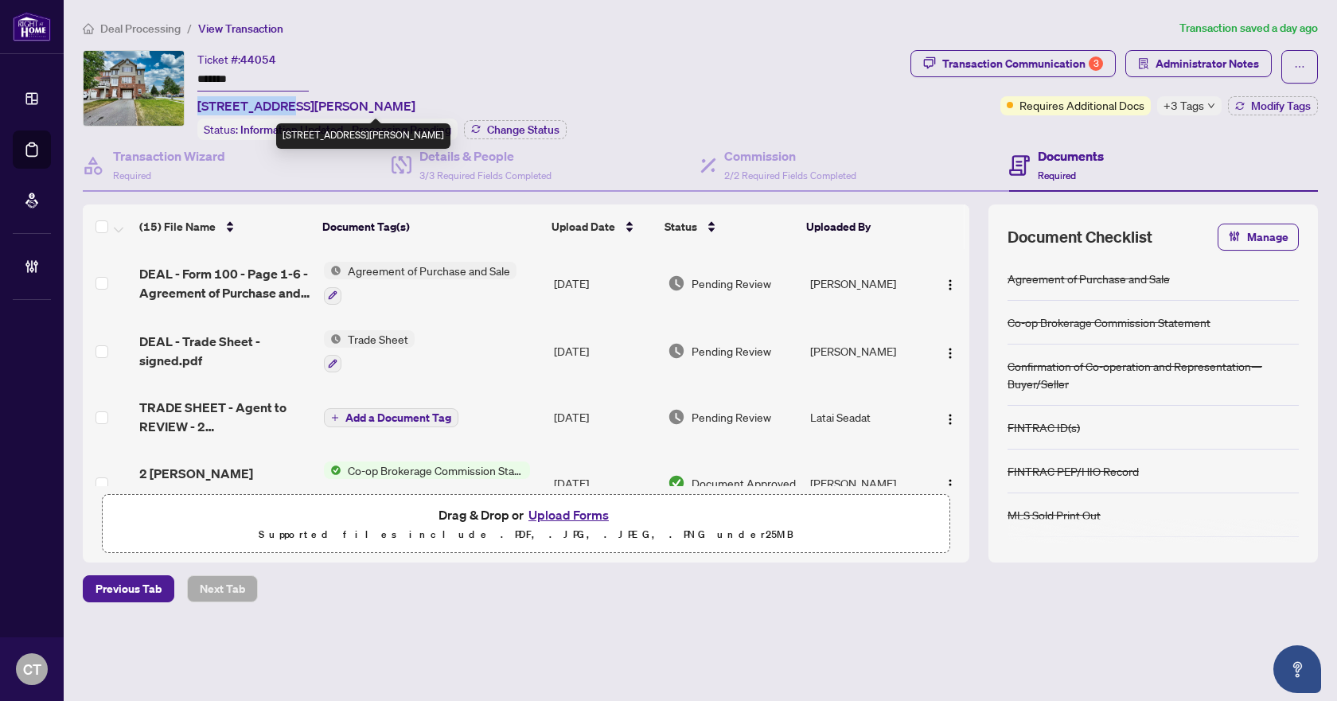
drag, startPoint x: 197, startPoint y: 106, endPoint x: 274, endPoint y: 101, distance: 76.6
click at [274, 101] on span "[STREET_ADDRESS][PERSON_NAME]" at bounding box center [306, 105] width 218 height 19
copy span "[STREET_ADDRESS][PERSON_NAME]"
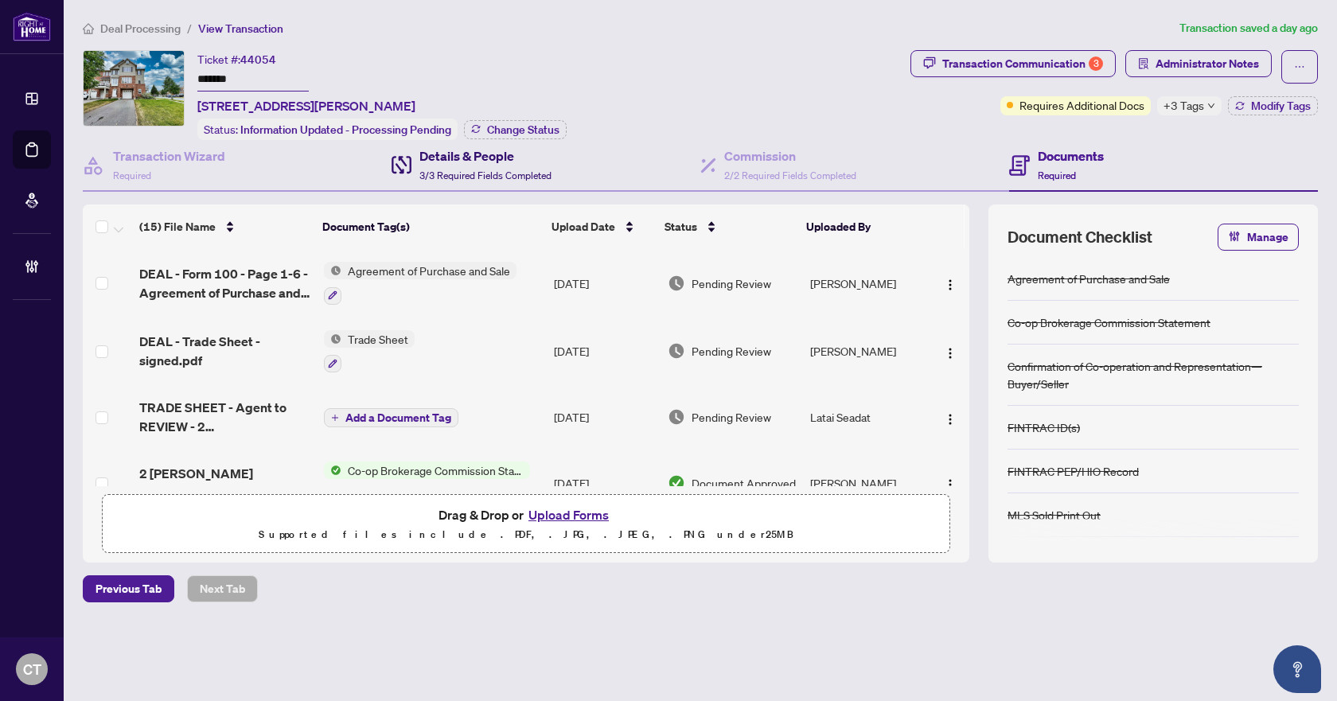
click at [489, 165] on div "Details & People 3/3 Required Fields Completed" at bounding box center [485, 164] width 132 height 37
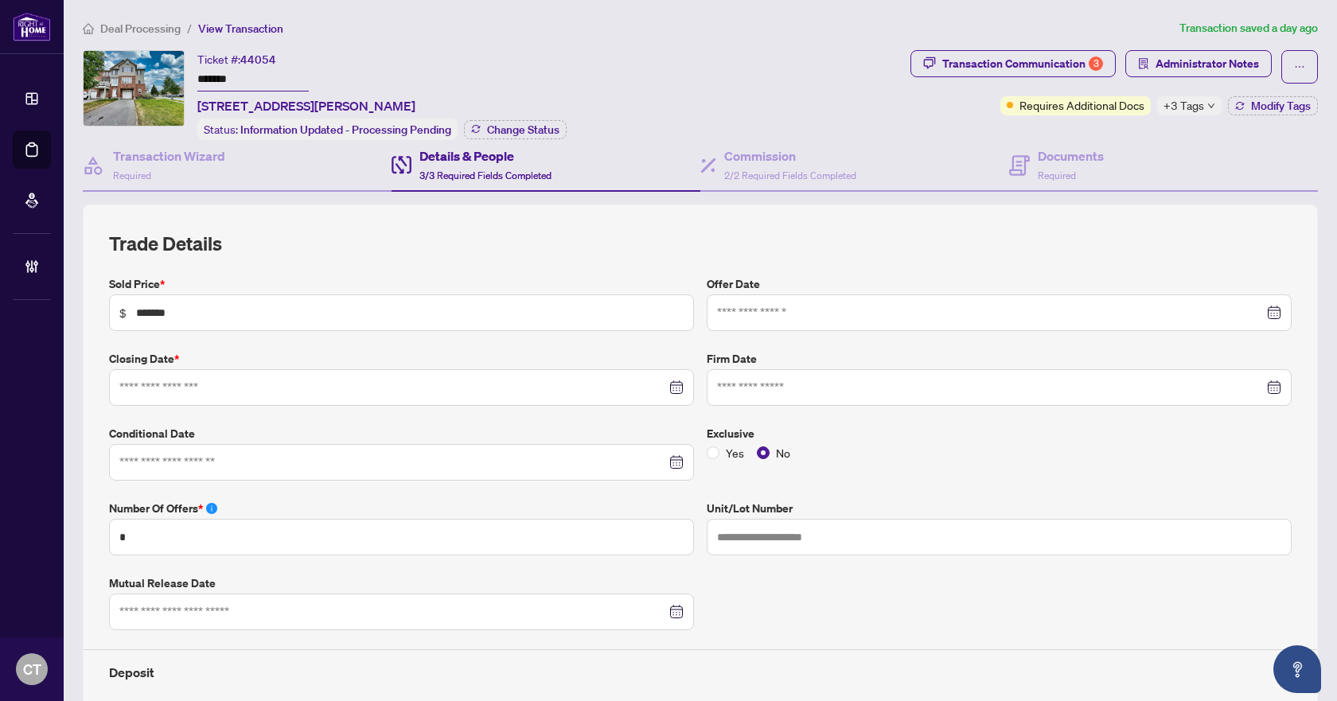
type input "**********"
drag, startPoint x: 1069, startPoint y: 154, endPoint x: 854, endPoint y: 178, distance: 216.3
click at [1069, 154] on h4 "Documents" at bounding box center [1071, 155] width 66 height 19
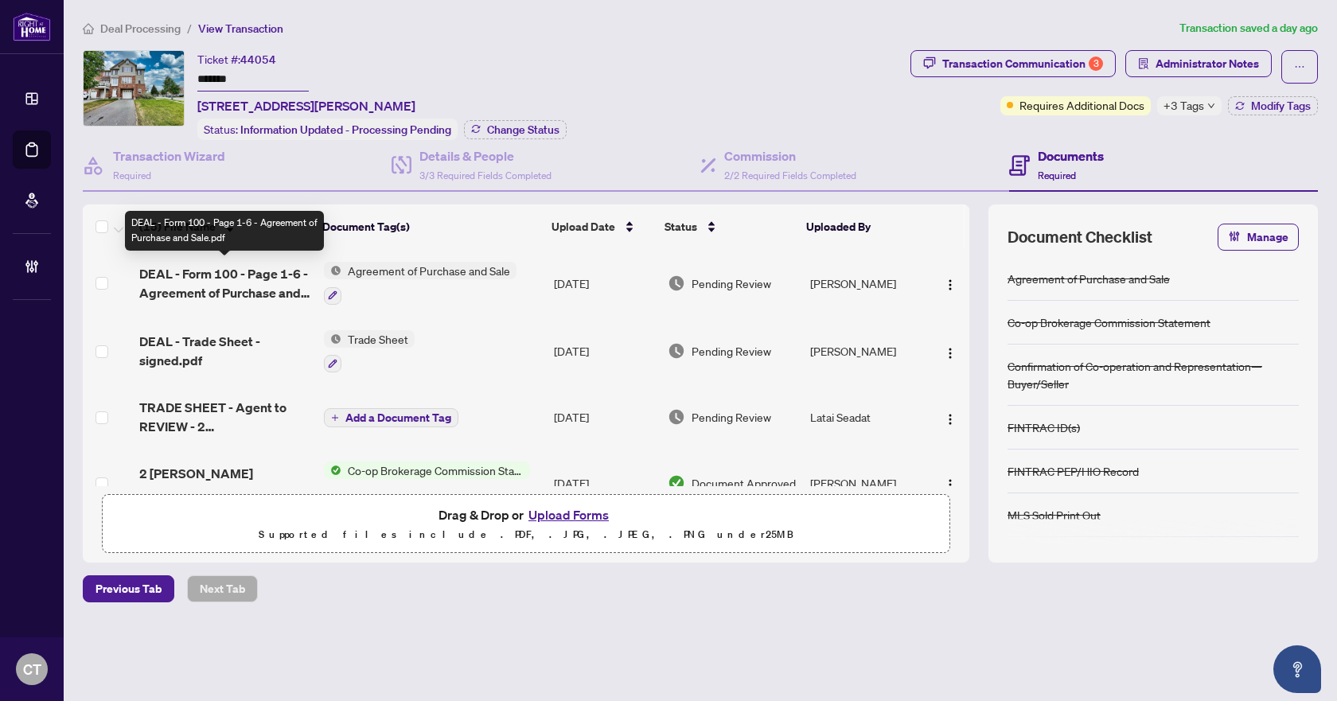
click at [271, 271] on span "DEAL - Form 100 - Page 1-6 - Agreement of Purchase and Sale.pdf" at bounding box center [224, 283] width 171 height 38
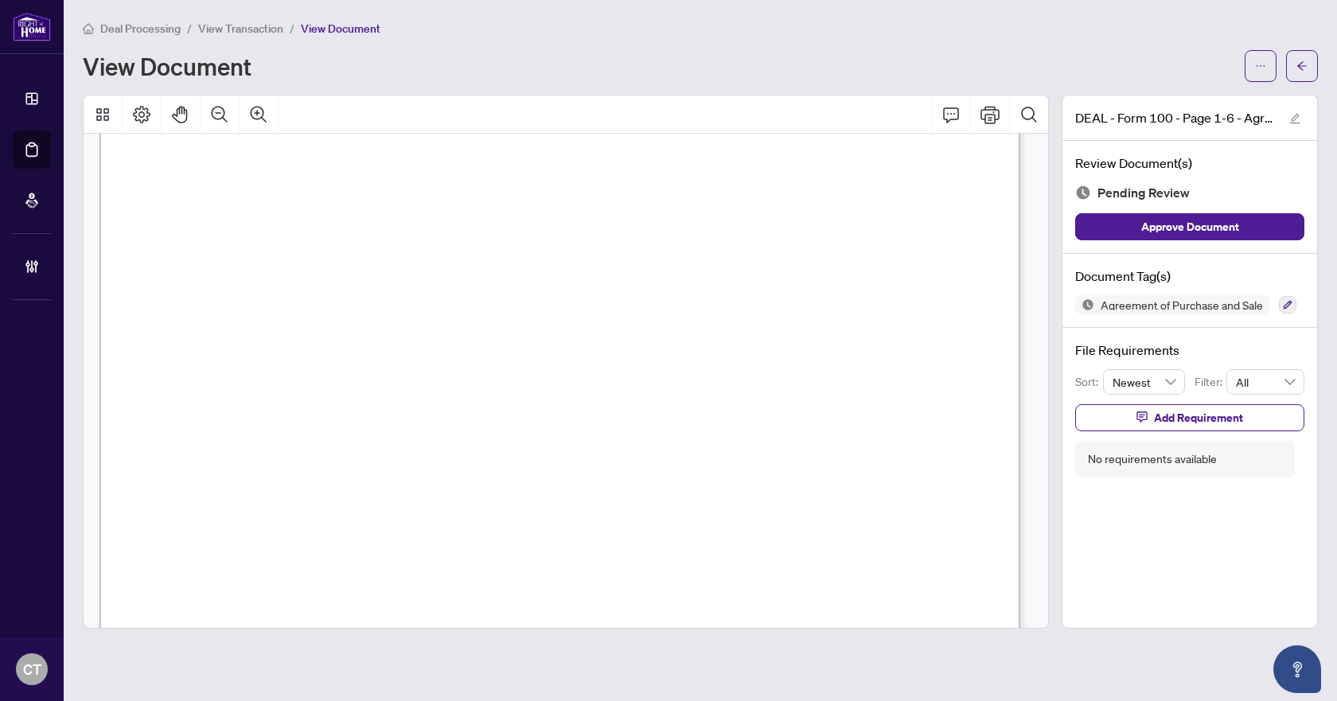
scroll to position [637, 0]
click at [1308, 59] on button "button" at bounding box center [1302, 66] width 32 height 32
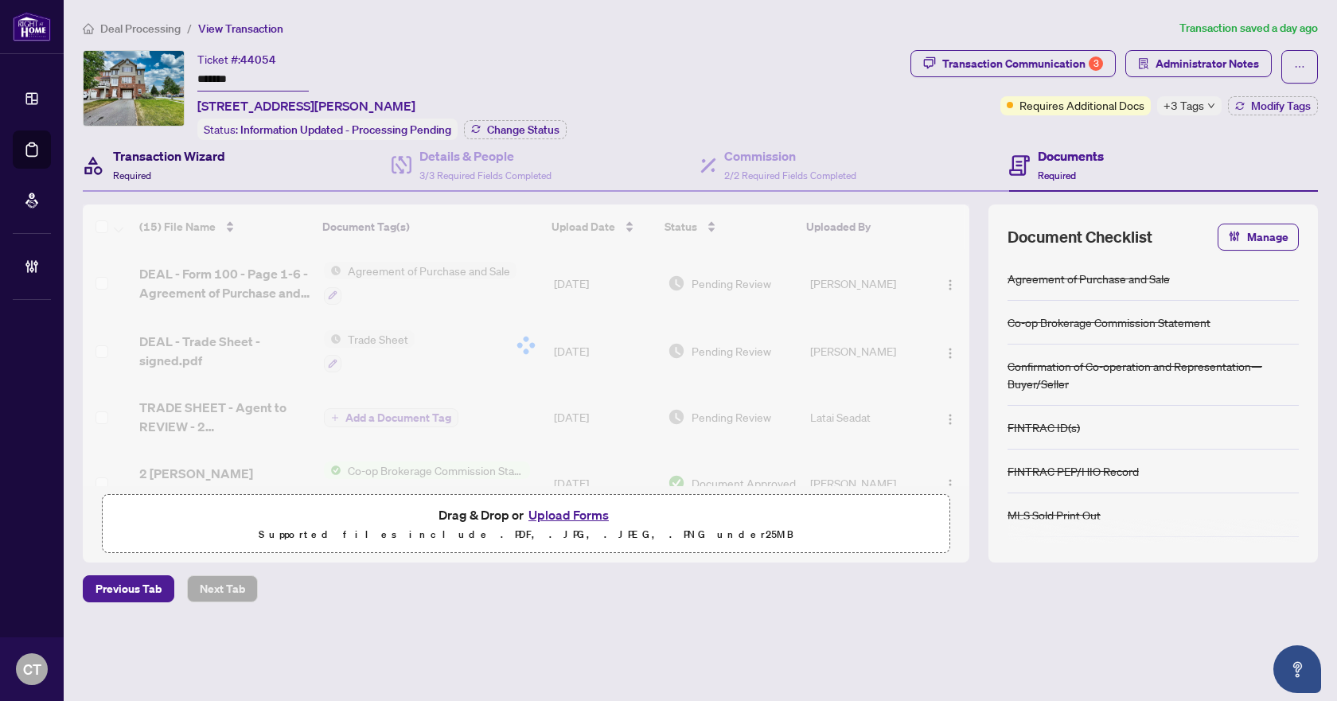
click at [213, 172] on div "Transaction Wizard Required" at bounding box center [169, 164] width 112 height 37
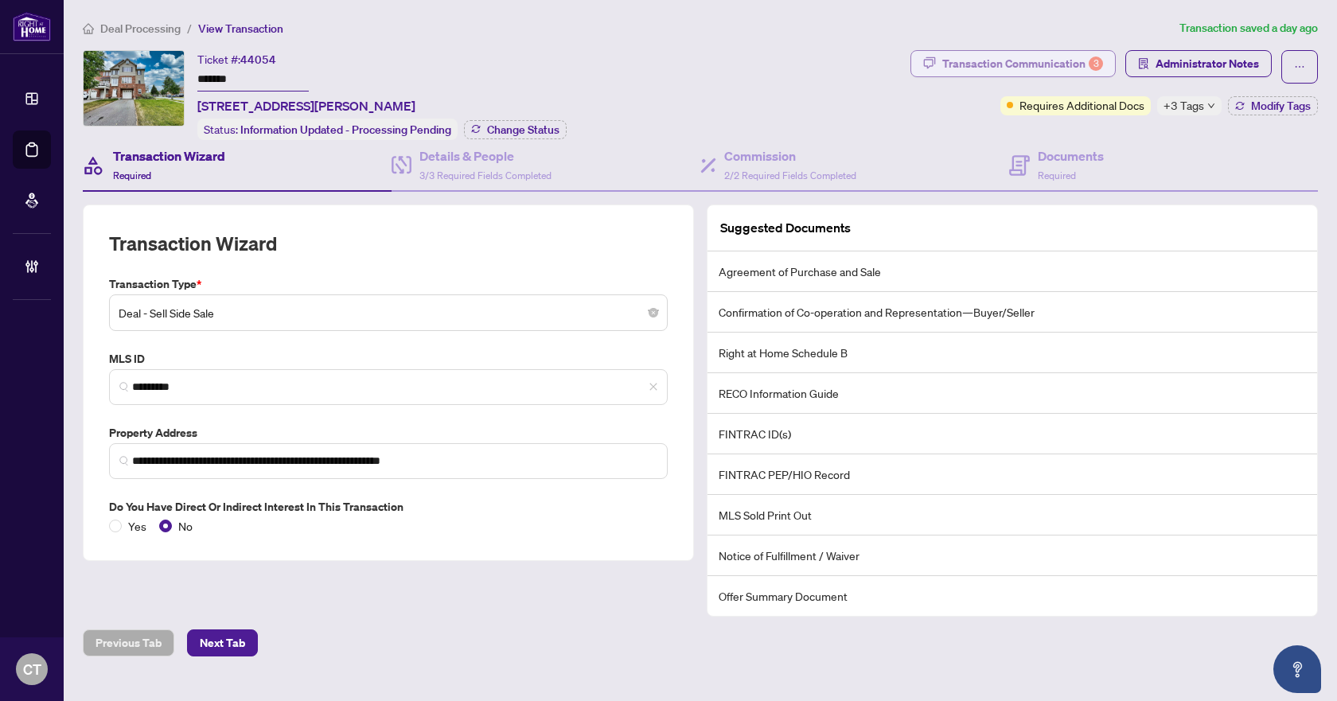
click at [1064, 57] on div "Transaction Communication 3" at bounding box center [1022, 63] width 161 height 25
type textarea "**********"
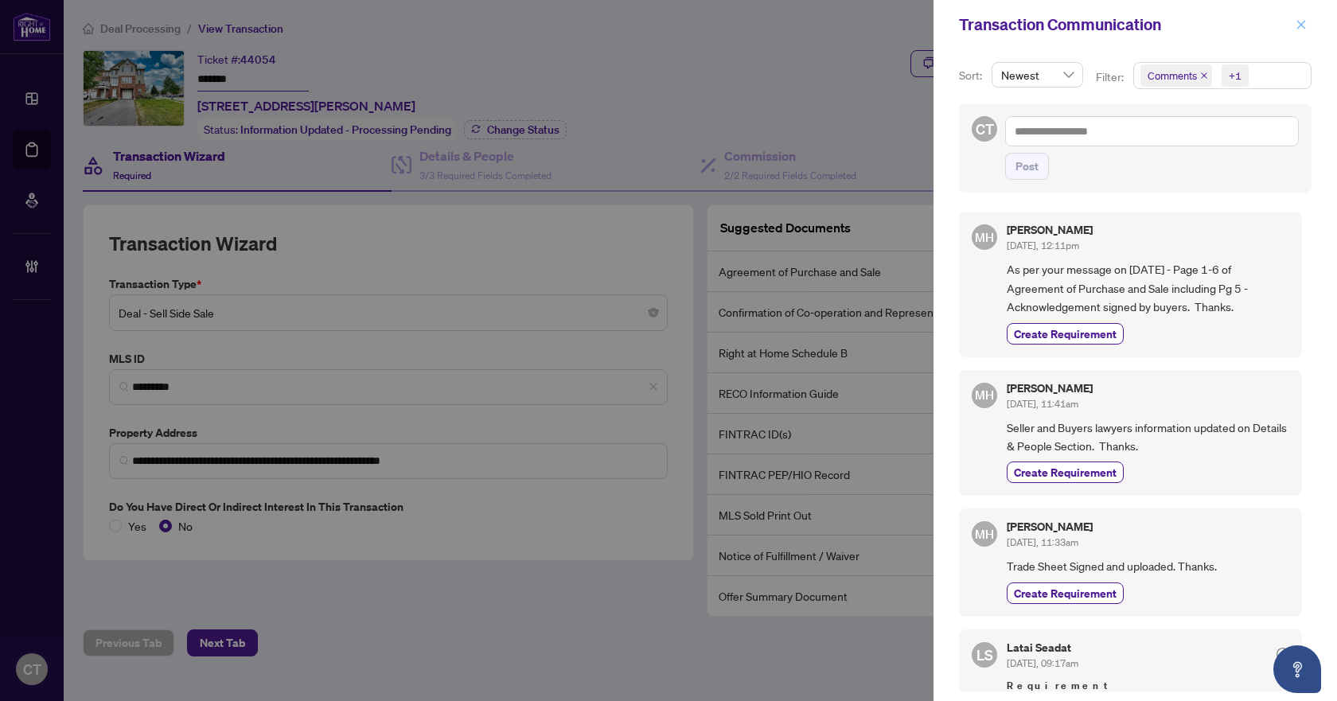
click at [1297, 29] on icon "close" at bounding box center [1301, 24] width 11 height 11
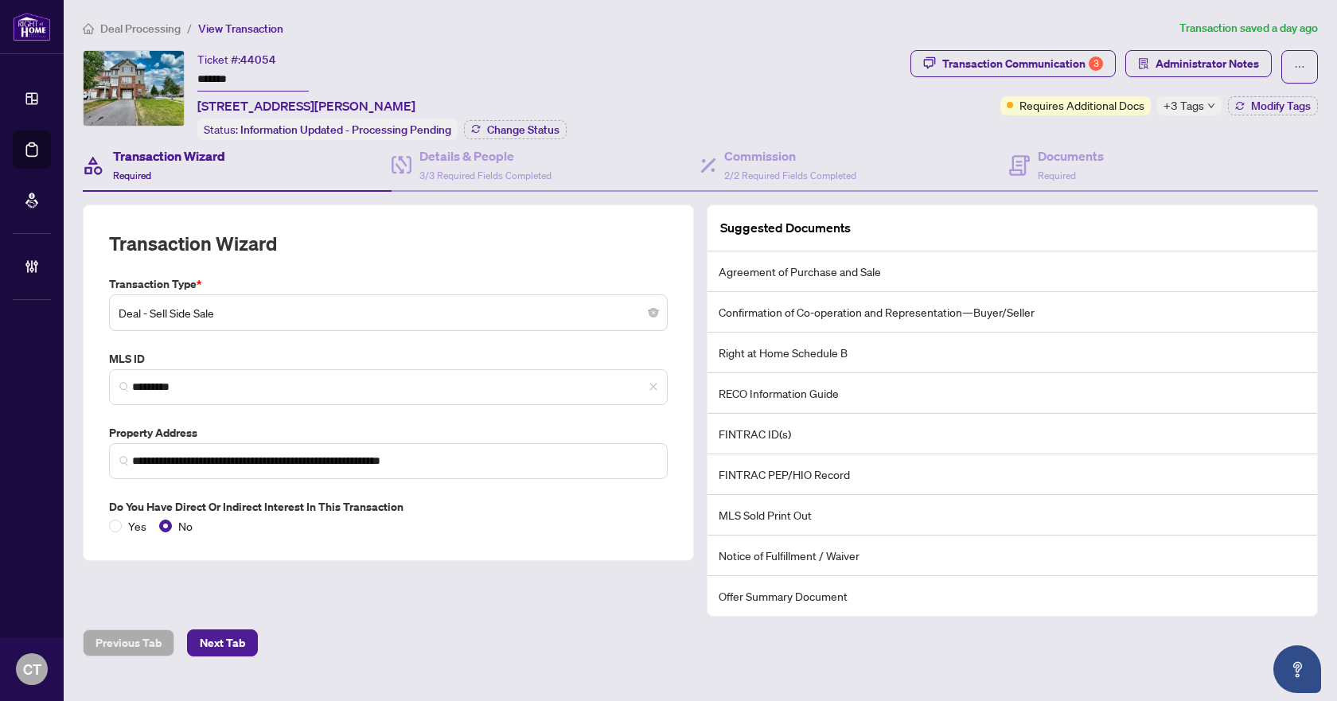
click at [160, 25] on span "Deal Processing" at bounding box center [140, 28] width 80 height 14
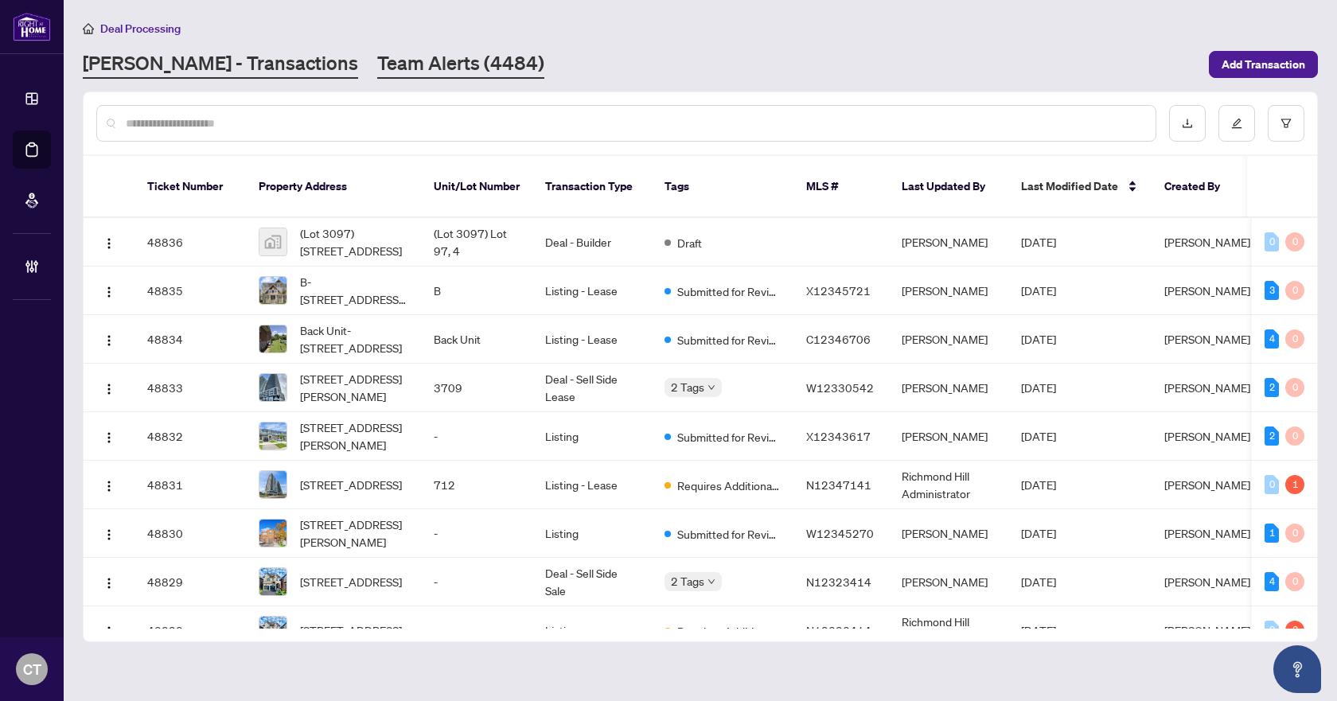
click at [400, 68] on link "Team Alerts (4484)" at bounding box center [460, 64] width 167 height 29
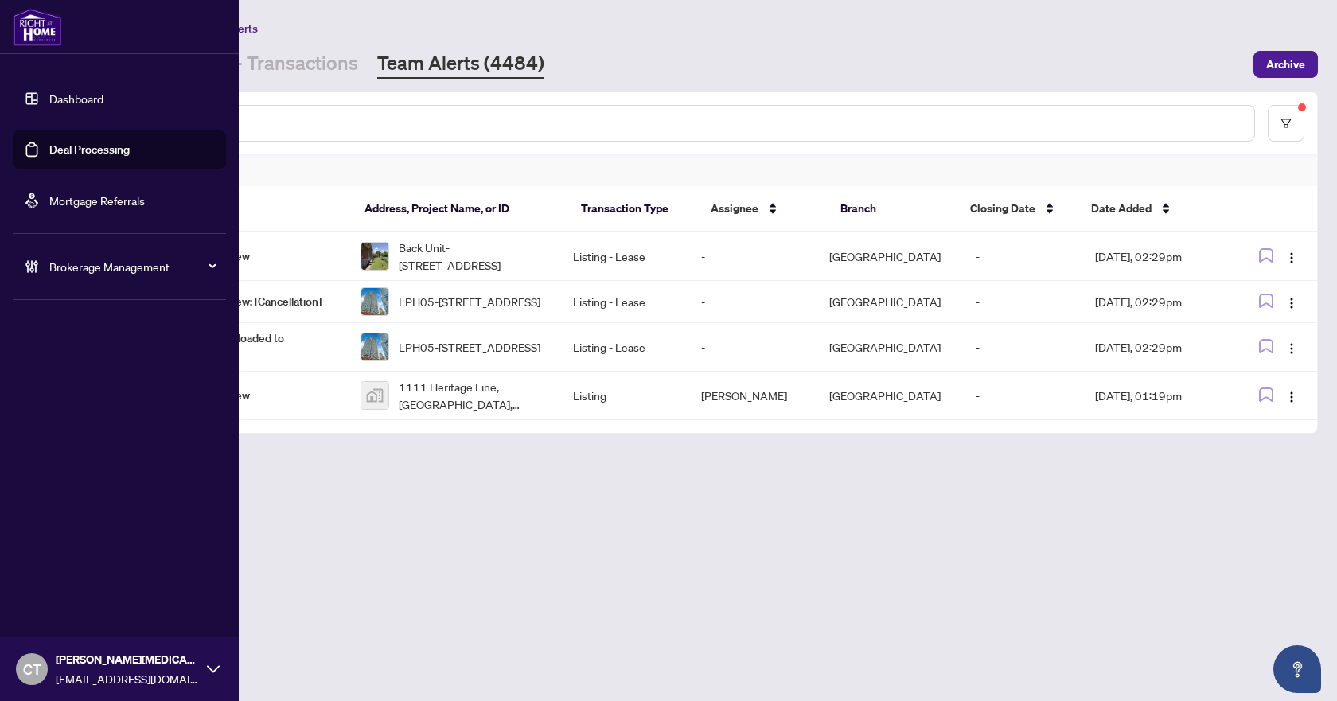
click at [37, 259] on icon at bounding box center [32, 267] width 16 height 16
click at [110, 388] on link "Manage Agents" at bounding box center [72, 381] width 79 height 14
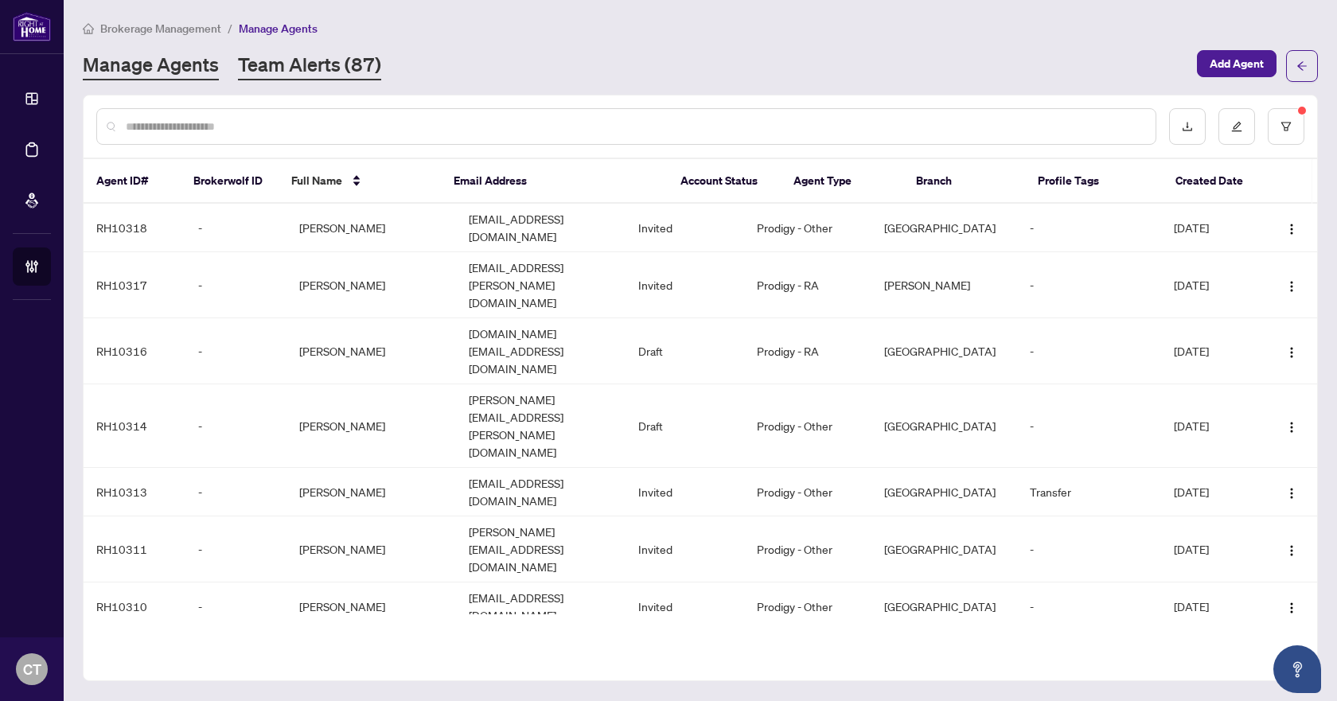
click at [331, 60] on link "Team Alerts (87)" at bounding box center [309, 66] width 143 height 29
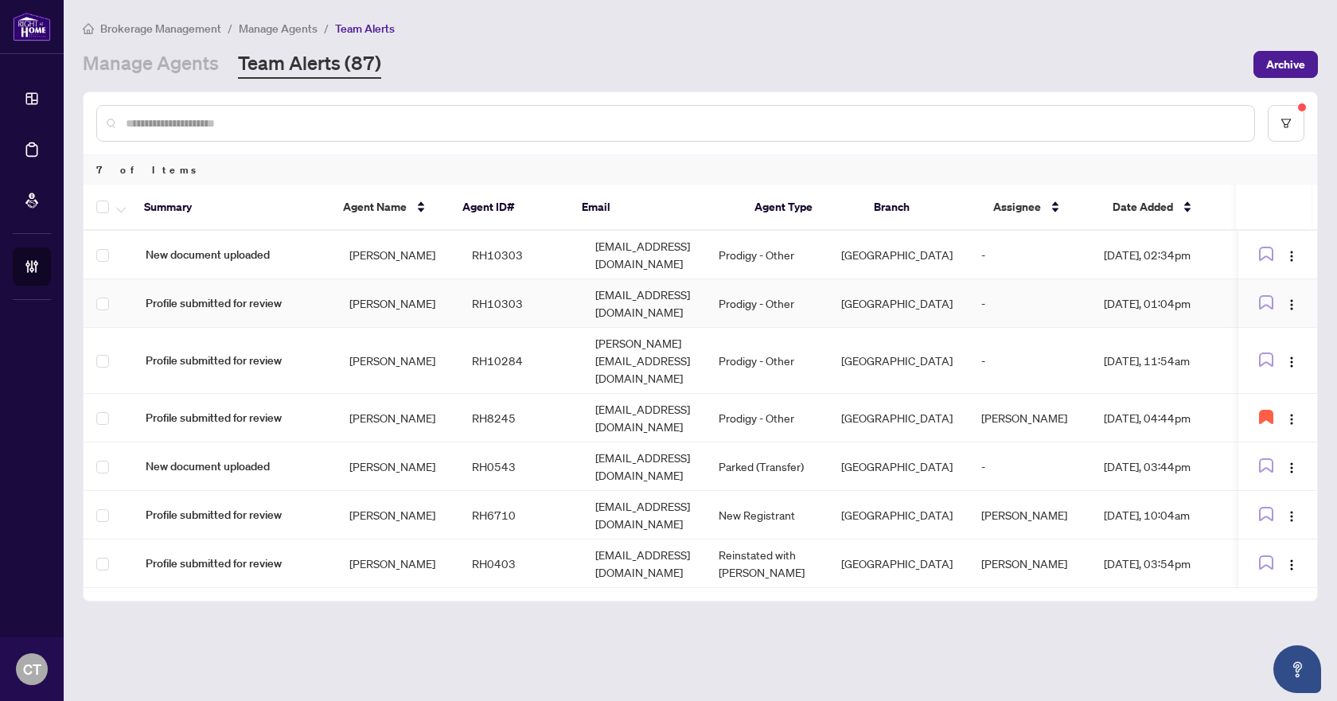
click at [395, 290] on td "[PERSON_NAME]" at bounding box center [398, 303] width 123 height 49
